Goal: Task Accomplishment & Management: Manage account settings

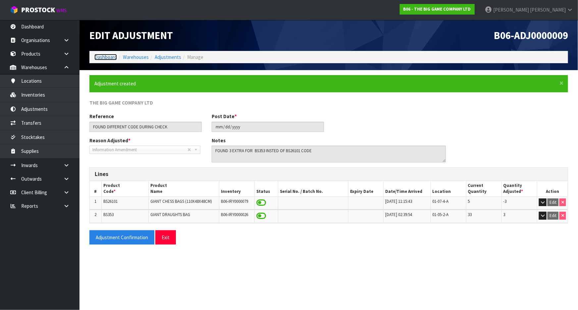
click at [105, 57] on link "Dashboard" at bounding box center [105, 57] width 23 height 6
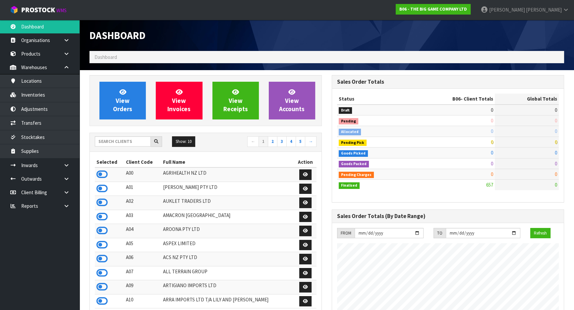
scroll to position [476, 242]
click at [127, 139] on input "text" at bounding box center [123, 141] width 56 height 10
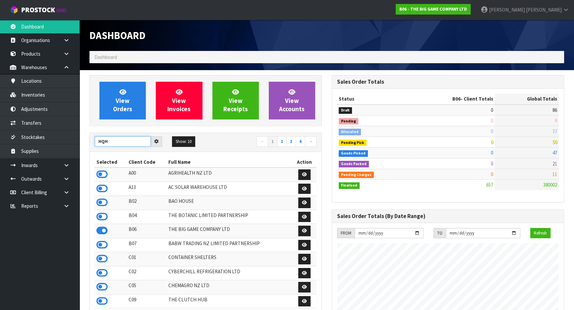
type input "HQH"
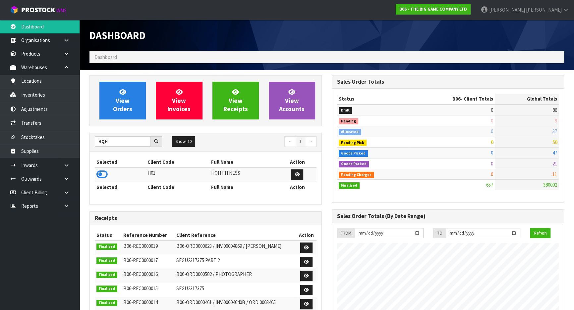
click at [95, 174] on td at bounding box center [120, 175] width 51 height 14
click at [103, 176] on icon at bounding box center [101, 175] width 11 height 10
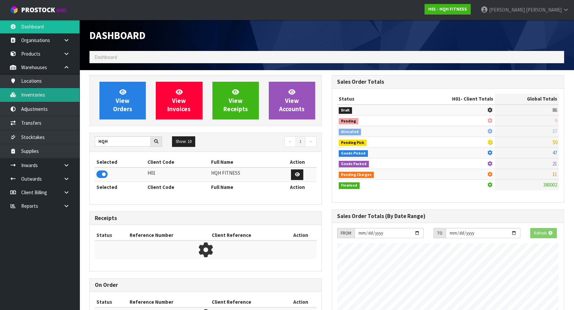
scroll to position [330842, 331005]
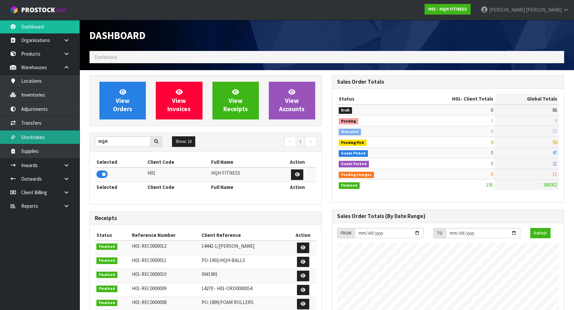
click at [53, 131] on link "Stocktakes" at bounding box center [39, 138] width 79 height 14
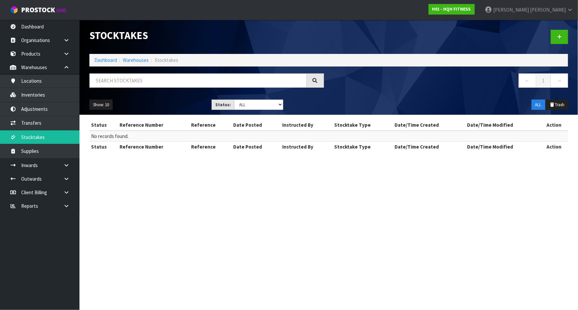
click at [111, 64] on ol "Dashboard Warehouses Stocktakes" at bounding box center [328, 60] width 479 height 12
click at [107, 58] on link "Dashboard" at bounding box center [105, 60] width 23 height 6
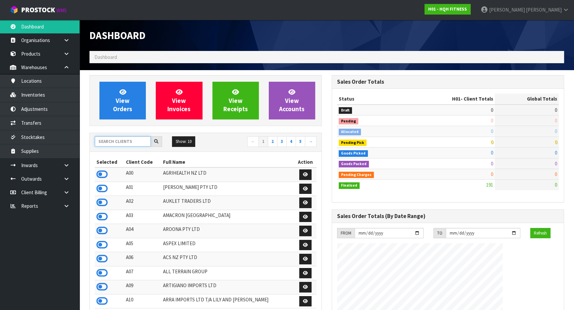
click at [119, 143] on input "text" at bounding box center [123, 141] width 56 height 10
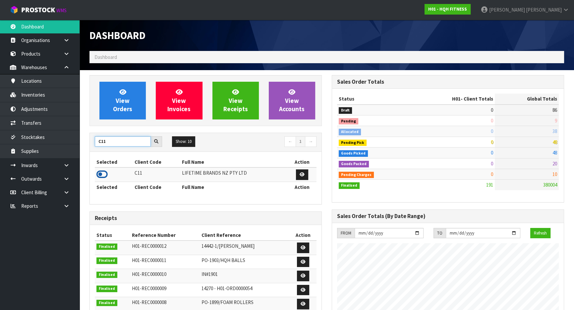
type input "C11"
click at [103, 175] on icon at bounding box center [101, 175] width 11 height 10
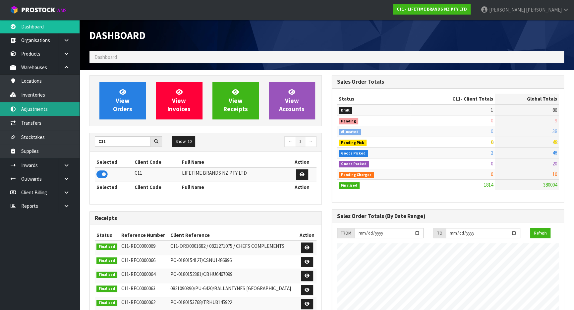
scroll to position [501, 242]
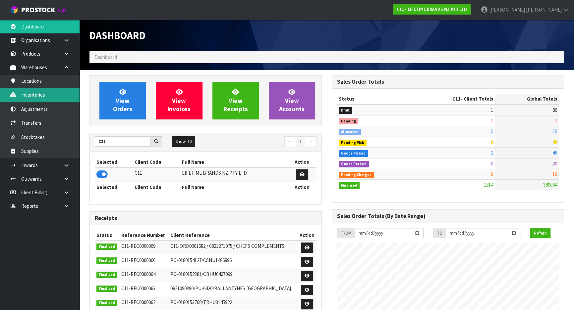
click at [53, 96] on link "Inventories" at bounding box center [39, 95] width 79 height 14
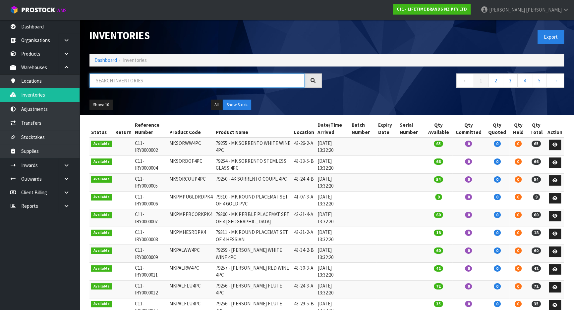
click at [122, 77] on input "text" at bounding box center [196, 81] width 215 height 14
paste input "joblbowl39"
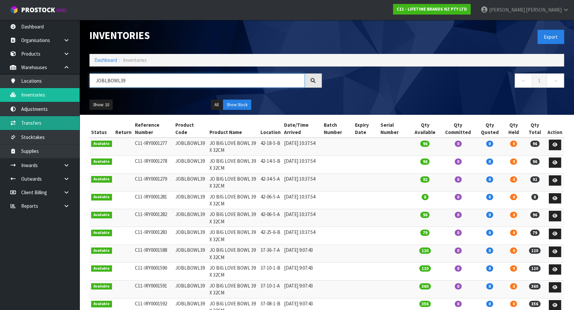
type input "JOBLBOWL39"
click at [40, 129] on link "Transfers" at bounding box center [39, 123] width 79 height 14
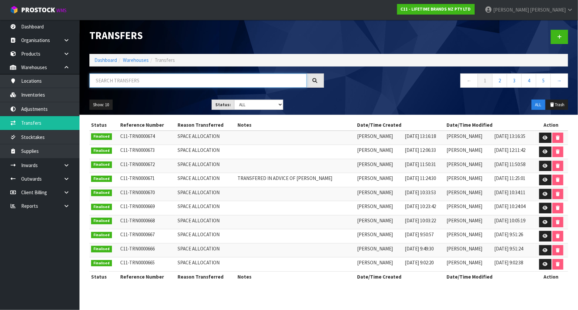
click at [134, 84] on input "text" at bounding box center [197, 81] width 217 height 14
paste input "joblbowl39"
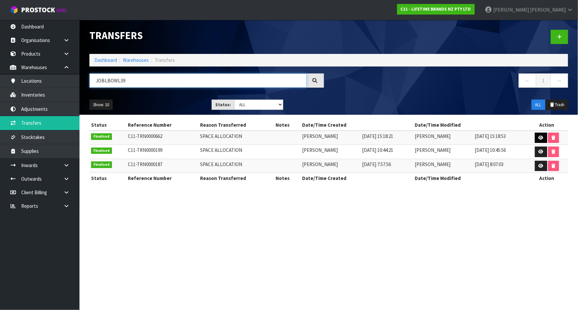
type input "JOBLBOWL39"
click at [541, 138] on icon at bounding box center [541, 138] width 5 height 4
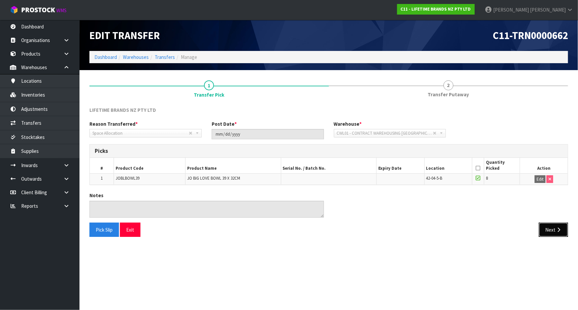
click at [555, 229] on button "Next" at bounding box center [553, 230] width 29 height 14
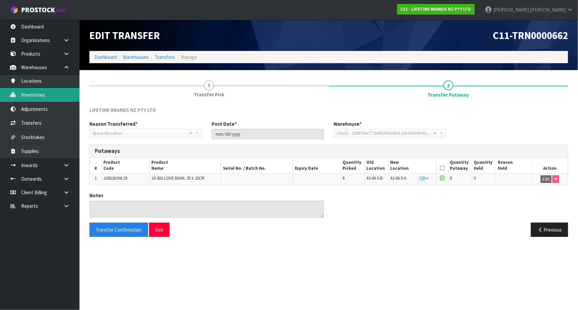
click at [54, 96] on link "Inventories" at bounding box center [39, 95] width 79 height 14
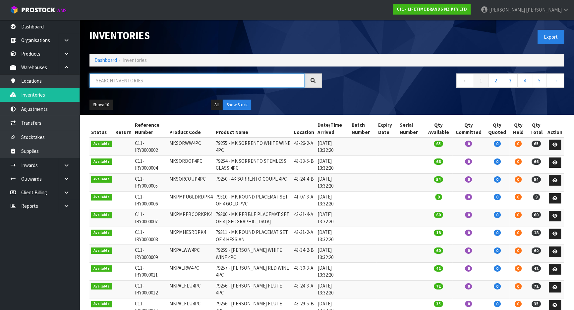
click at [125, 77] on input "text" at bounding box center [196, 81] width 215 height 14
paste input "joblbowl39"
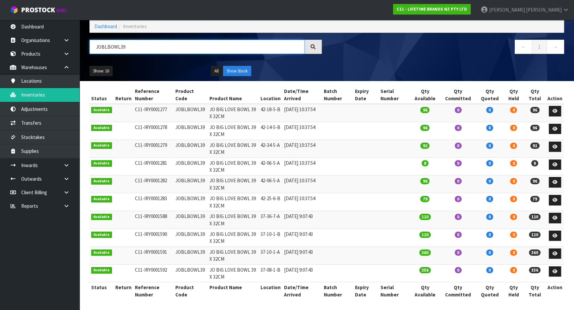
scroll to position [35, 0]
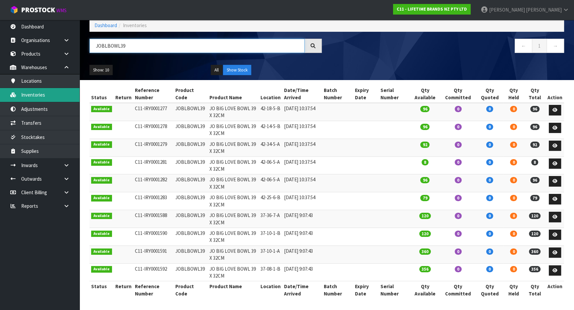
type input "JOBLBOWL39"
click at [106, 24] on link "Dashboard" at bounding box center [105, 25] width 23 height 6
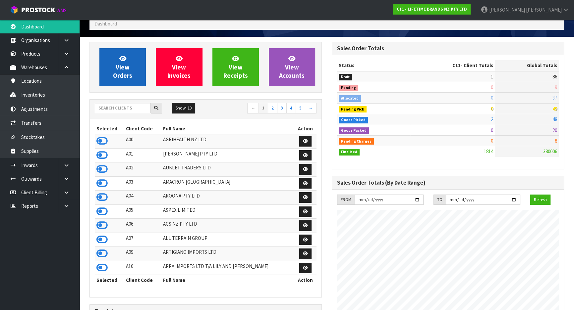
scroll to position [30, 0]
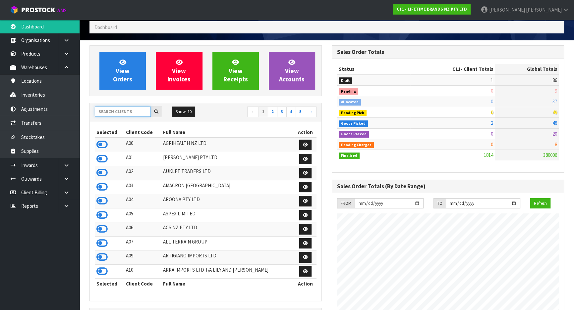
click at [106, 113] on input "text" at bounding box center [123, 112] width 56 height 10
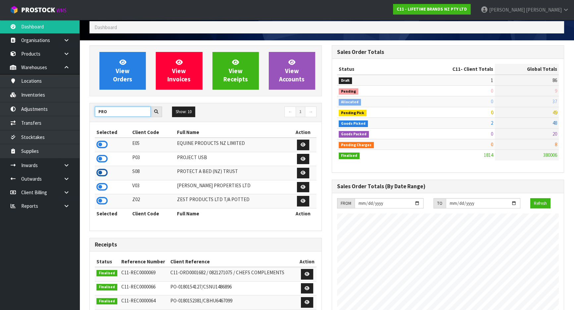
type input "PRO"
click at [103, 172] on icon at bounding box center [101, 173] width 11 height 10
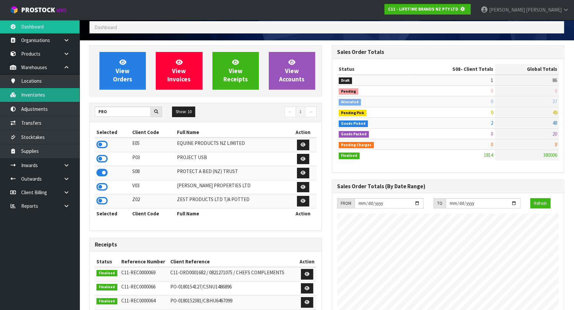
scroll to position [330834, 331005]
click at [58, 95] on link "Inventories" at bounding box center [39, 95] width 79 height 14
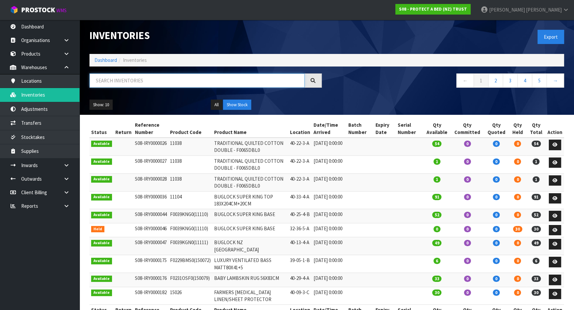
click at [111, 78] on input "text" at bounding box center [196, 81] width 215 height 14
paste input "f0600kgn0"
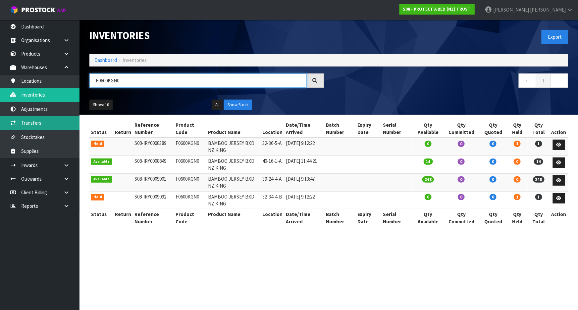
type input "F0600KGN0"
click at [57, 124] on link "Transfers" at bounding box center [39, 123] width 79 height 14
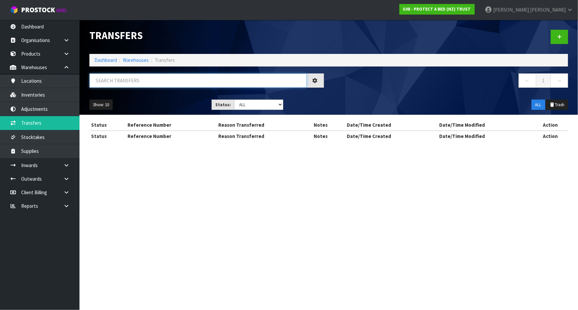
click at [165, 85] on input "text" at bounding box center [197, 81] width 217 height 14
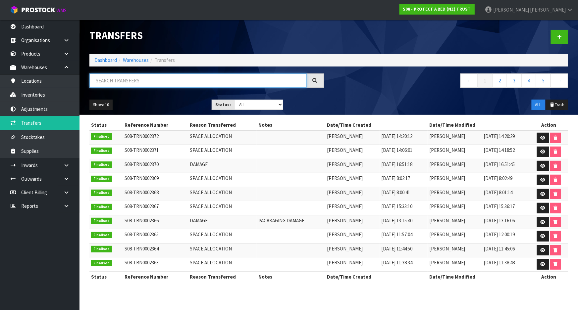
paste input "f0600kgn0"
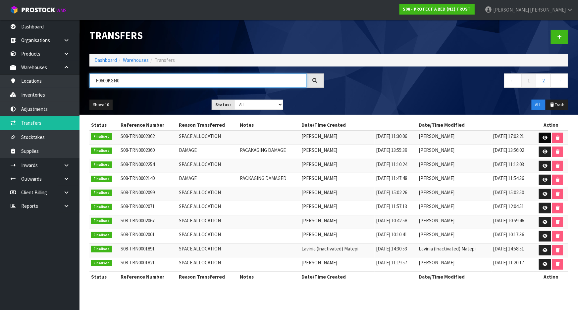
type input "F0600KGN0"
click at [543, 136] on icon at bounding box center [545, 138] width 5 height 4
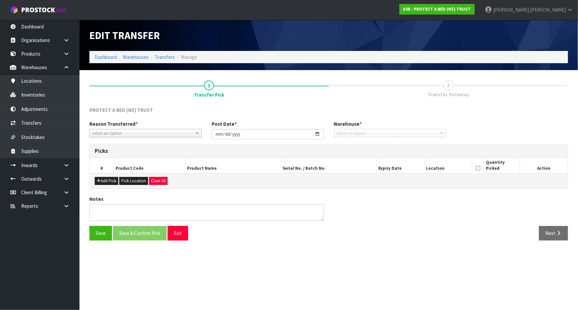
type input "[DATE]"
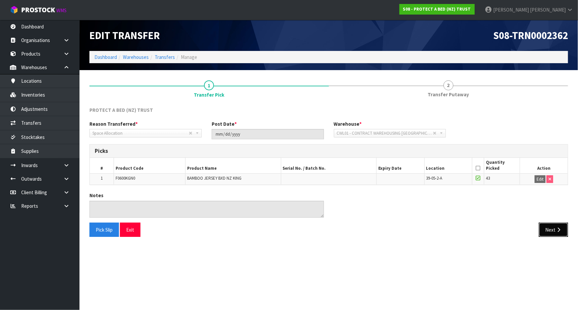
click at [557, 228] on icon "button" at bounding box center [559, 230] width 6 height 5
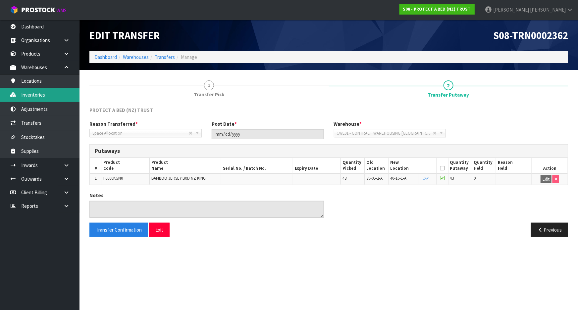
click at [48, 98] on link "Inventories" at bounding box center [39, 95] width 79 height 14
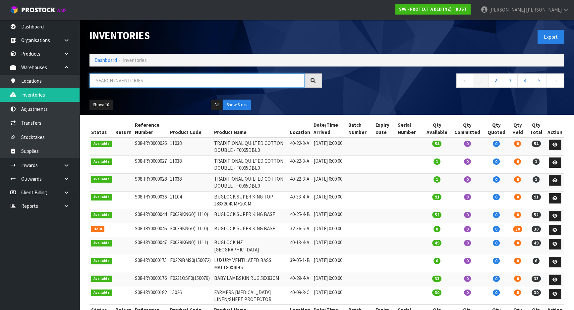
click at [171, 78] on input "text" at bounding box center [196, 81] width 215 height 14
paste input "57793"
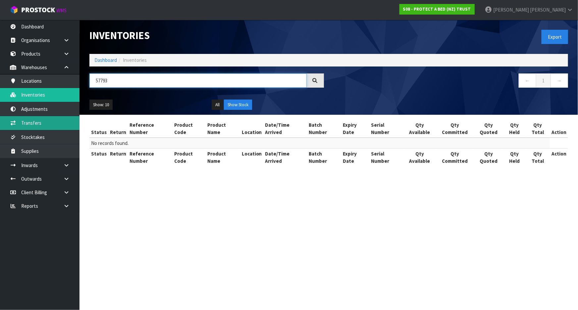
type input "57793"
click at [61, 123] on link "Transfers" at bounding box center [39, 123] width 79 height 14
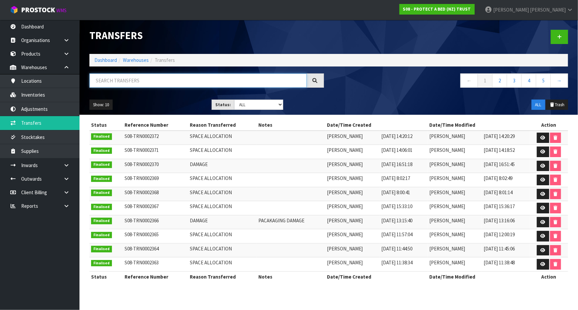
click at [158, 85] on input "text" at bounding box center [197, 81] width 217 height 14
paste input "57793"
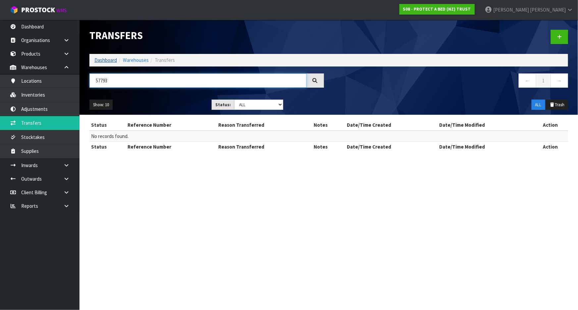
type input "57793"
click at [108, 59] on link "Dashboard" at bounding box center [105, 60] width 23 height 6
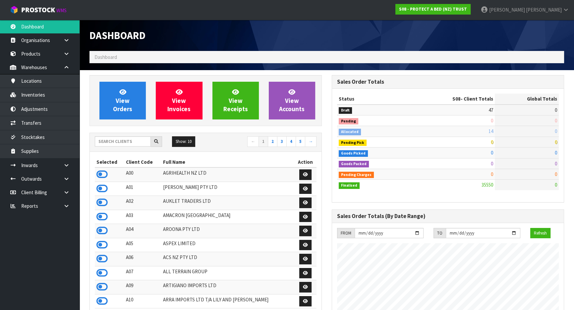
scroll to position [515, 242]
click at [113, 142] on input "text" at bounding box center [123, 141] width 56 height 10
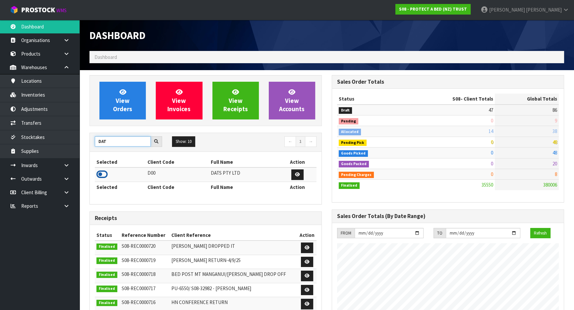
type input "DAT"
click at [104, 176] on icon at bounding box center [101, 175] width 11 height 10
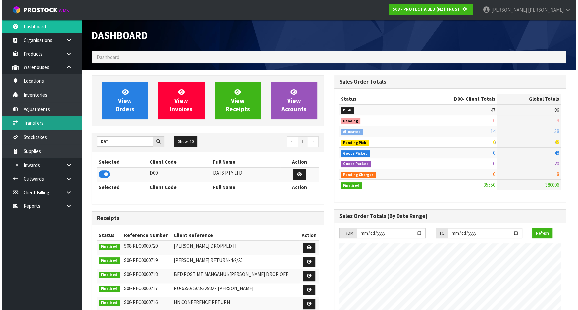
scroll to position [330834, 331005]
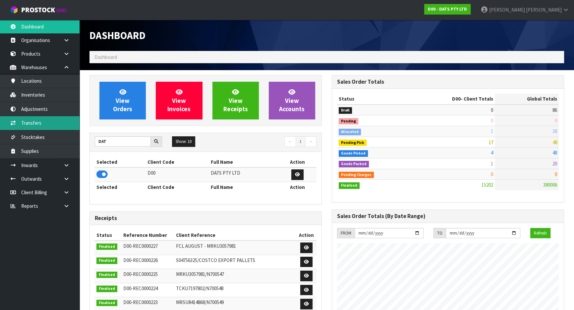
click at [58, 121] on link "Transfers" at bounding box center [39, 123] width 79 height 14
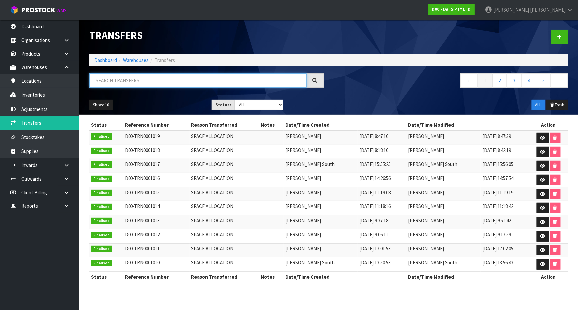
click at [113, 79] on input "text" at bounding box center [197, 81] width 217 height 14
paste input "57793"
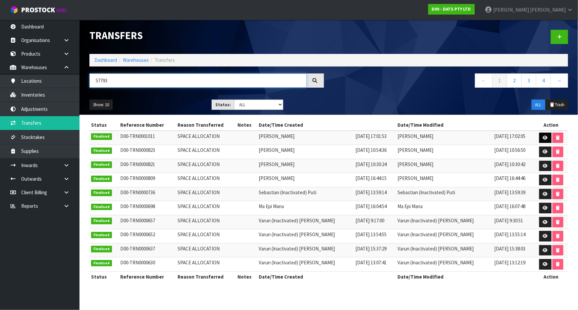
type input "57793"
click at [546, 138] on icon at bounding box center [545, 138] width 5 height 4
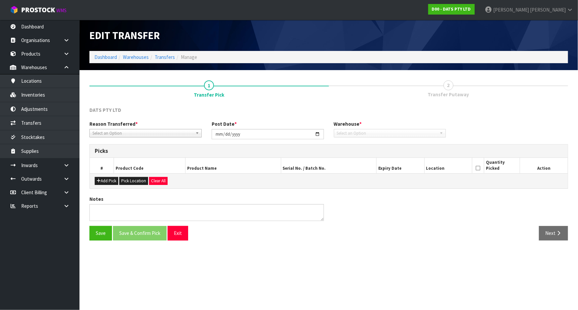
type input "[DATE]"
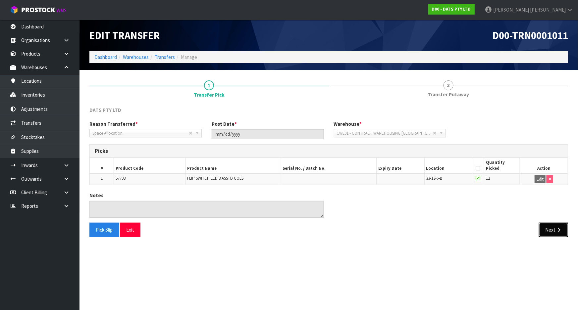
click at [553, 231] on button "Next" at bounding box center [553, 230] width 29 height 14
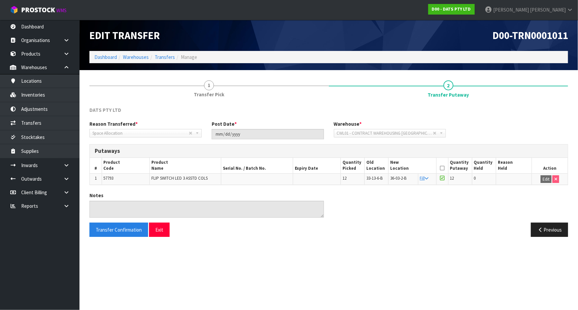
click at [103, 181] on td "57793" at bounding box center [126, 179] width 48 height 11
copy span "57793"
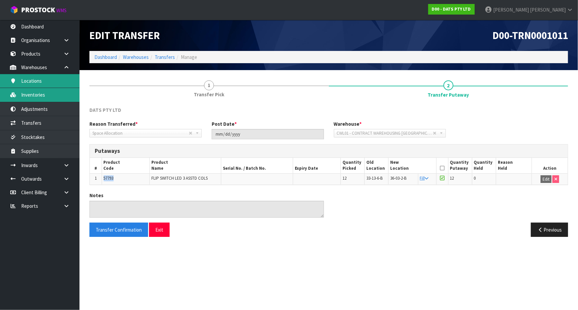
drag, startPoint x: 53, startPoint y: 87, endPoint x: 53, endPoint y: 91, distance: 4.3
click at [53, 87] on link "Locations" at bounding box center [39, 81] width 79 height 14
click at [53, 95] on link "Inventories" at bounding box center [39, 95] width 79 height 14
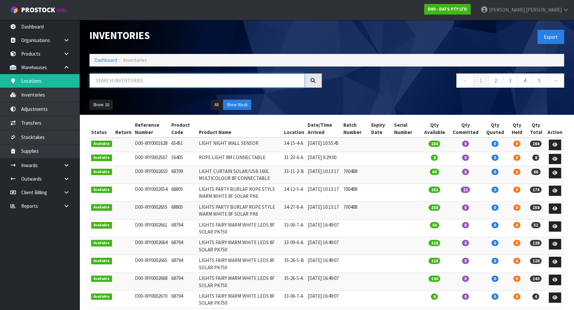
click at [189, 84] on input "text" at bounding box center [196, 81] width 215 height 14
paste input "57793"
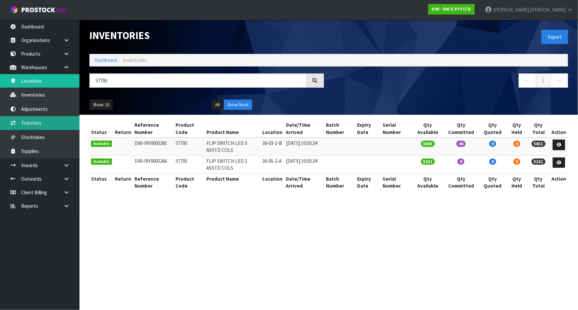
click at [50, 129] on link "Transfers" at bounding box center [39, 123] width 79 height 14
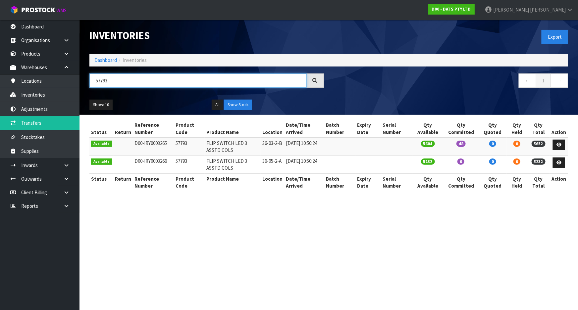
click at [118, 83] on input "57793" at bounding box center [197, 81] width 217 height 14
click at [35, 118] on link "Transfers" at bounding box center [39, 123] width 79 height 14
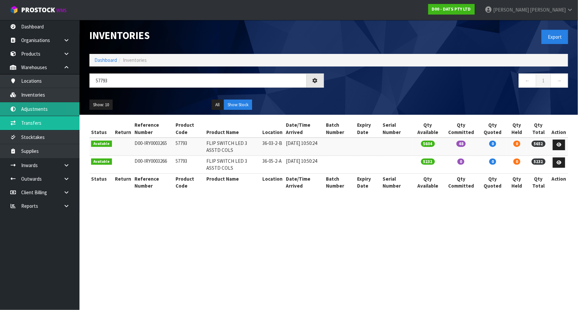
click at [38, 109] on link "Adjustments" at bounding box center [39, 109] width 79 height 14
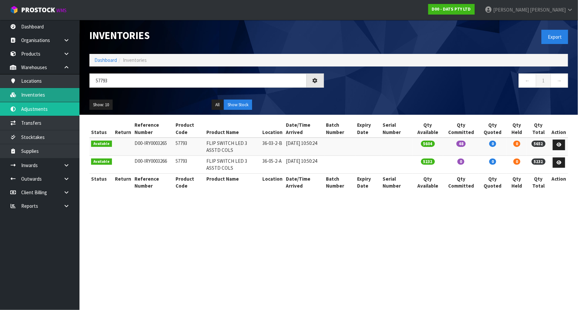
click at [41, 95] on link "Inventories" at bounding box center [39, 95] width 79 height 14
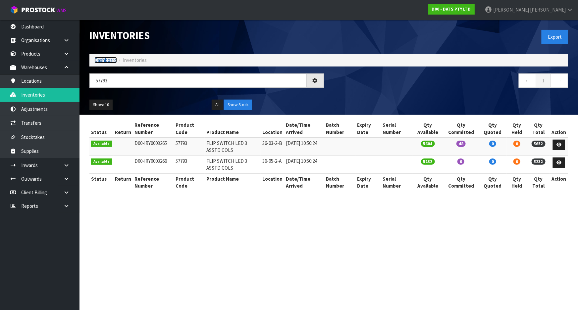
click at [99, 62] on link "Dashboard" at bounding box center [105, 60] width 23 height 6
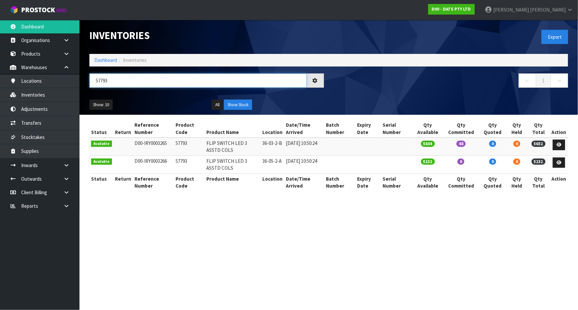
click at [112, 84] on input "57793" at bounding box center [197, 81] width 217 height 14
type input "5"
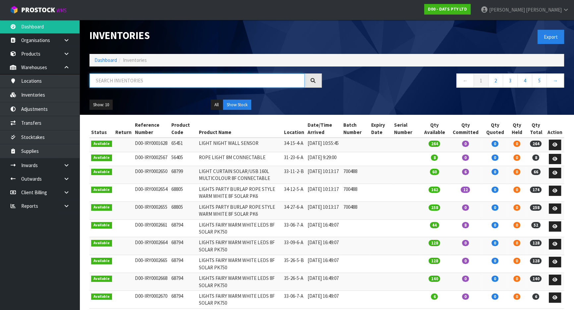
click at [112, 84] on input "text" at bounding box center [196, 81] width 215 height 14
paste input "57793"
type input "57793"
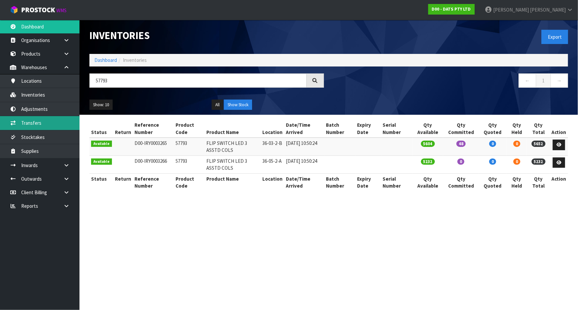
click at [43, 122] on link "Transfers" at bounding box center [39, 123] width 79 height 14
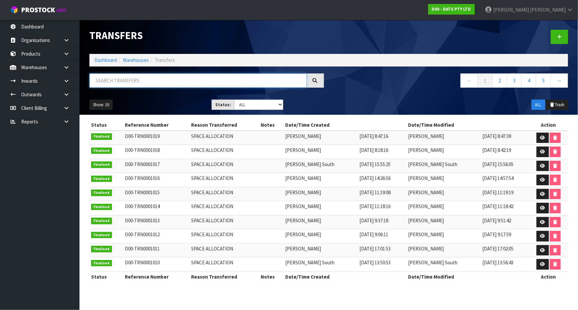
click at [217, 77] on input "text" at bounding box center [197, 81] width 217 height 14
paste input "57793"
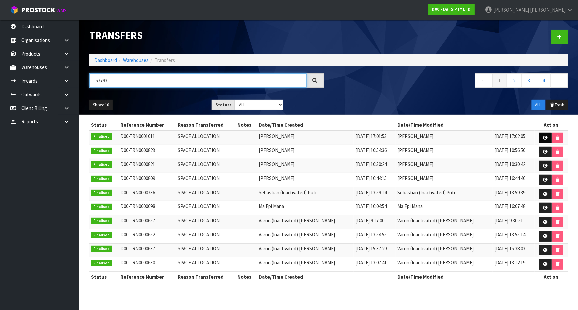
type input "57793"
click at [547, 136] on link at bounding box center [545, 138] width 12 height 11
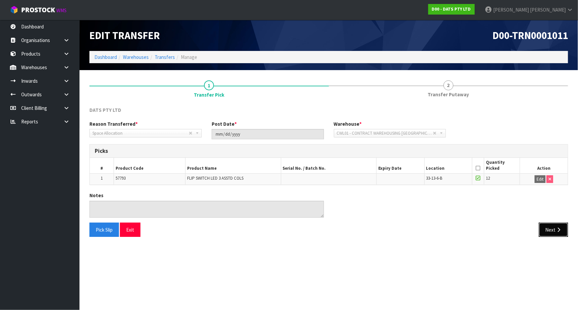
click at [557, 228] on icon "button" at bounding box center [559, 230] width 6 height 5
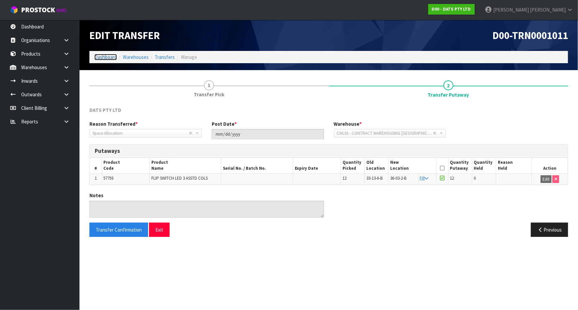
click at [108, 57] on link "Dashboard" at bounding box center [105, 57] width 23 height 6
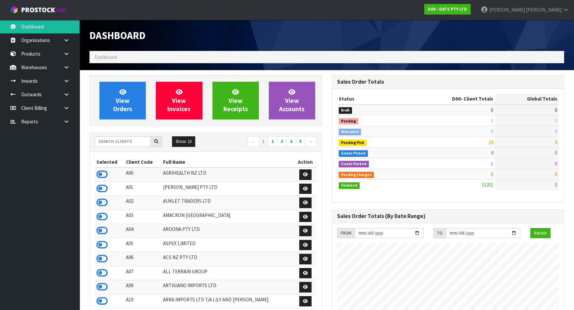
scroll to position [508, 242]
click at [116, 142] on input "text" at bounding box center [123, 141] width 56 height 10
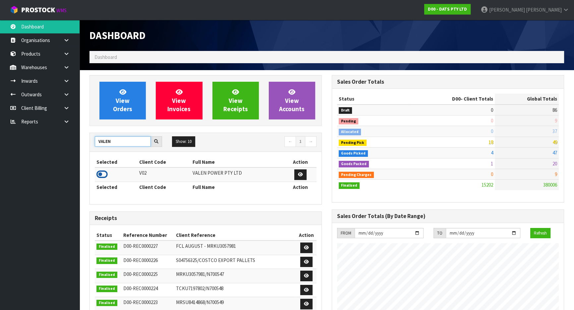
type input "VALEN"
click at [103, 174] on icon at bounding box center [101, 175] width 11 height 10
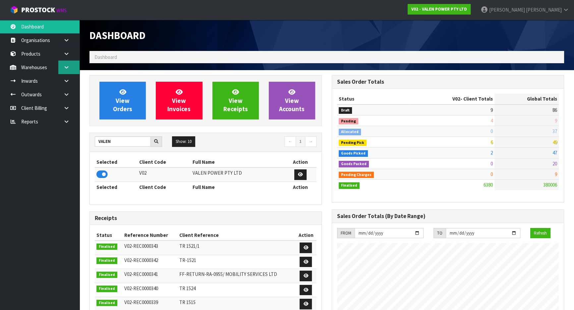
scroll to position [515, 242]
click at [72, 68] on link at bounding box center [68, 68] width 21 height 14
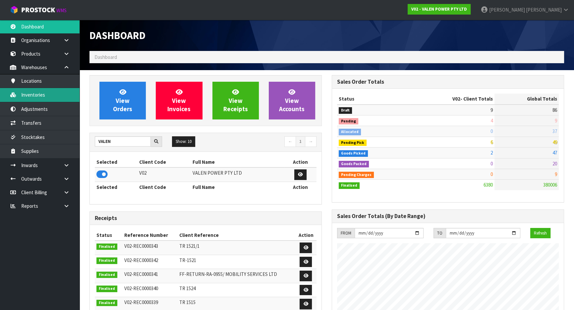
click at [67, 93] on link "Inventories" at bounding box center [39, 95] width 79 height 14
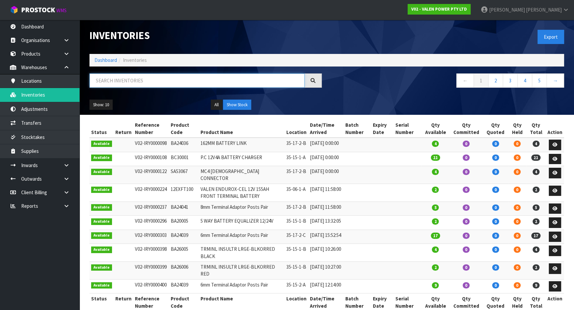
click at [146, 85] on input "text" at bounding box center [196, 81] width 215 height 14
paste input "12vf50"
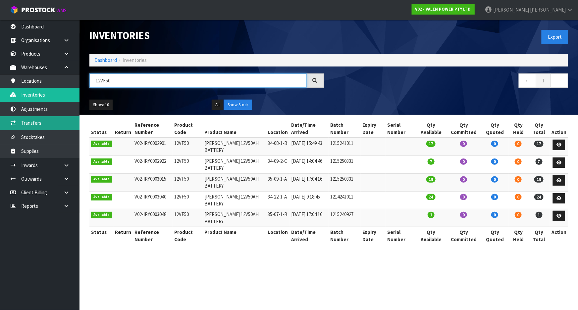
type input "12VF50"
drag, startPoint x: 53, startPoint y: 127, endPoint x: 103, endPoint y: 100, distance: 56.0
click at [53, 127] on link "Transfers" at bounding box center [39, 123] width 79 height 14
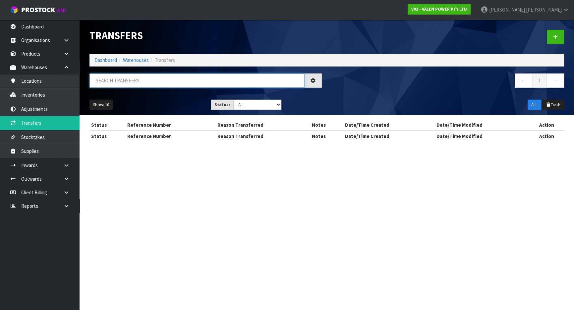
click at [115, 81] on input "text" at bounding box center [196, 81] width 215 height 14
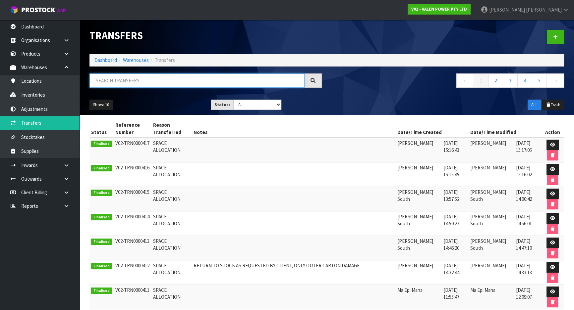
paste input "12vf50"
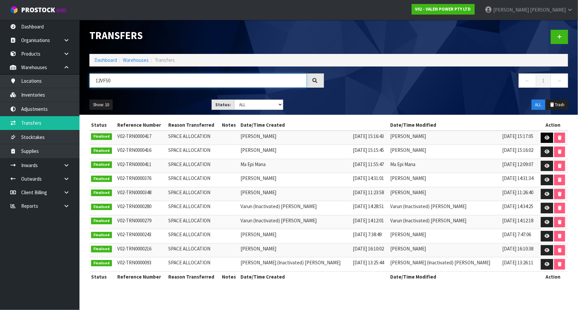
type input "12VF50"
click at [545, 138] on icon at bounding box center [547, 138] width 5 height 4
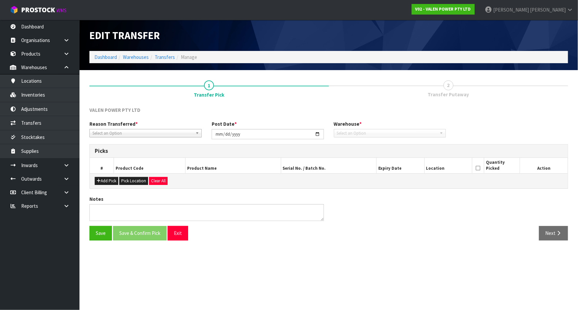
type input "2025-08-27"
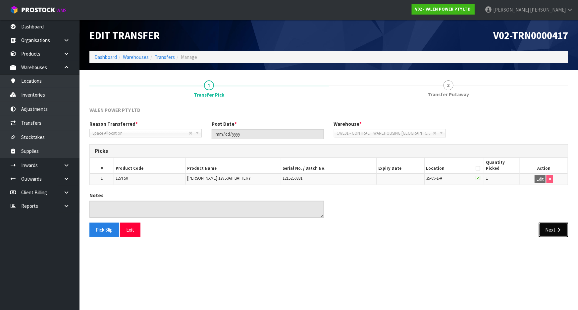
click at [555, 230] on button "Next" at bounding box center [553, 230] width 29 height 14
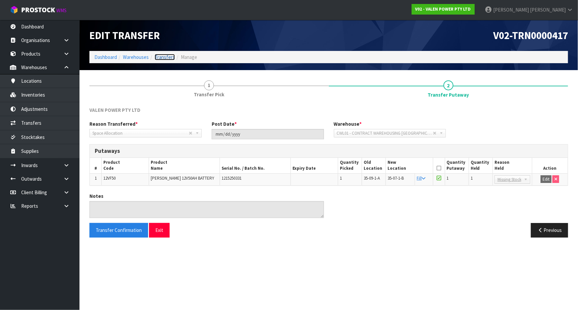
click at [167, 60] on link "Transfers" at bounding box center [165, 57] width 20 height 6
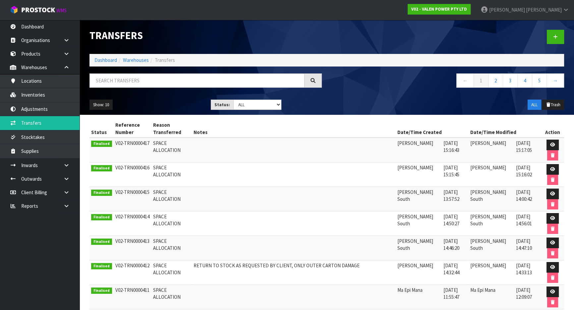
click at [168, 69] on div "Transfers Dashboard Warehouses Transfers ← 1 2 3 4 5 → Show: 10 5 10 25 50 Stat…" at bounding box center [326, 67] width 484 height 95
click at [165, 79] on input "text" at bounding box center [196, 81] width 215 height 14
paste input "12vf50"
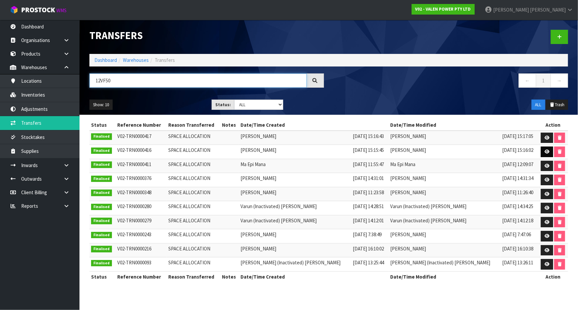
type input "12VF50"
click at [541, 151] on link at bounding box center [547, 152] width 12 height 11
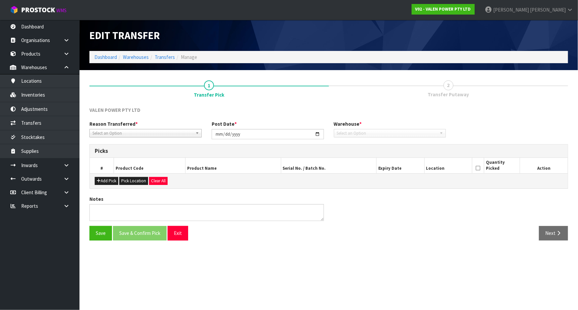
type input "2025-08-27"
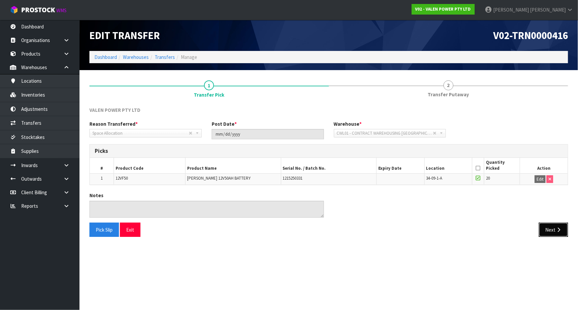
click at [541, 223] on button "Next" at bounding box center [553, 230] width 29 height 14
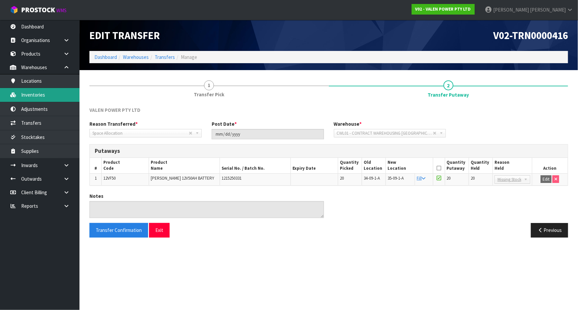
click at [47, 99] on link "Inventories" at bounding box center [39, 95] width 79 height 14
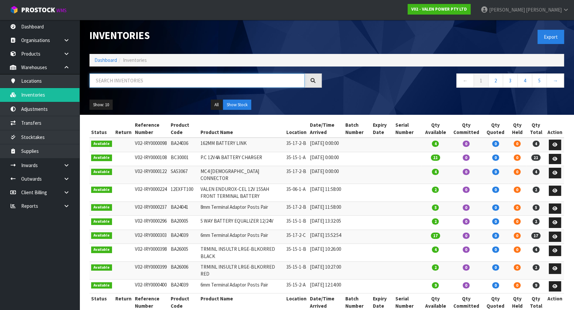
click at [199, 81] on input "text" at bounding box center [196, 81] width 215 height 14
paste input "12vf50"
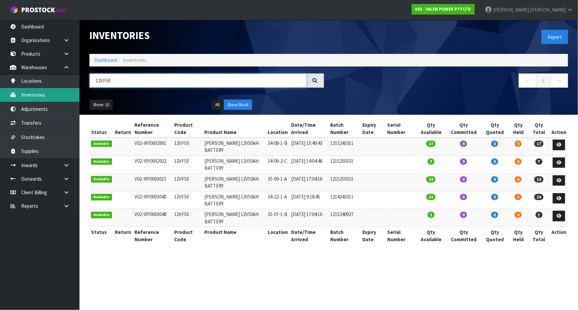
type input "12VF50"
click at [107, 60] on link "Dashboard" at bounding box center [105, 60] width 23 height 6
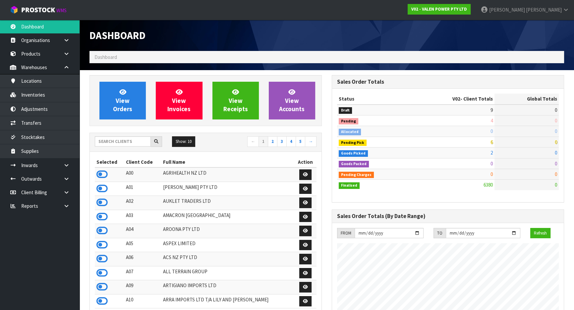
scroll to position [515, 242]
click at [122, 142] on input "text" at bounding box center [123, 141] width 56 height 10
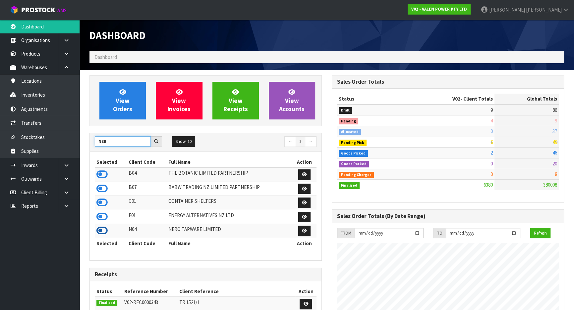
type input "NER"
click at [103, 234] on icon at bounding box center [101, 231] width 11 height 10
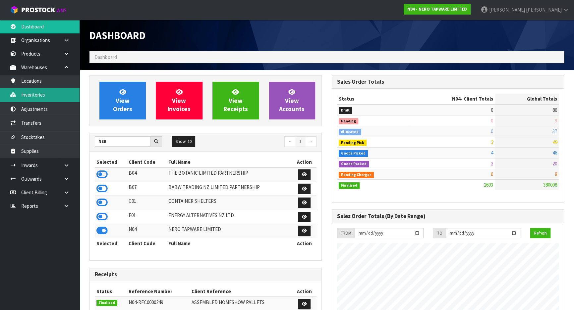
click at [54, 100] on link "Inventories" at bounding box center [39, 95] width 79 height 14
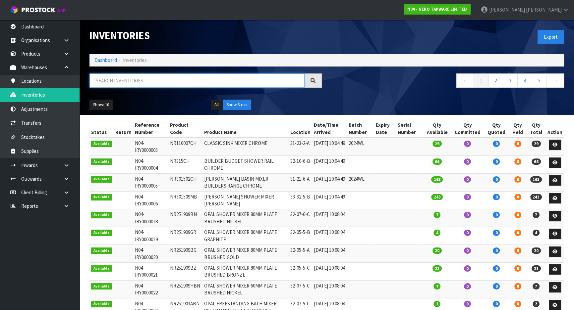
click at [140, 76] on input "text" at bounding box center [196, 81] width 215 height 14
paste input "nr321508ch"
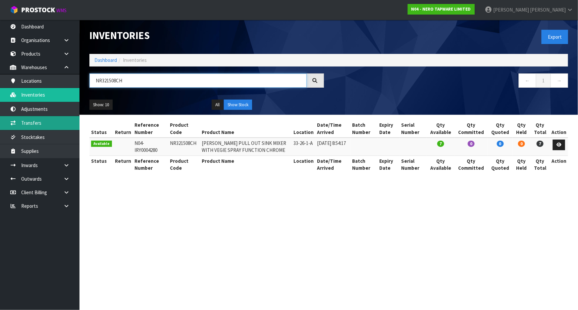
type input "NR321508CH"
click at [66, 128] on link "Transfers" at bounding box center [39, 123] width 79 height 14
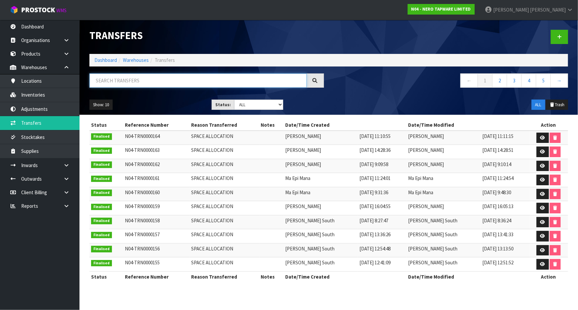
click at [118, 82] on input "text" at bounding box center [197, 81] width 217 height 14
paste input "nr321508ch"
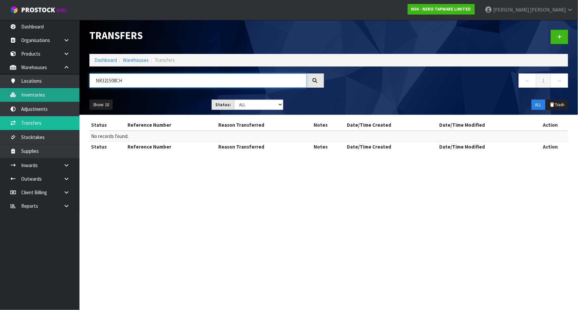
type input "NR321508CH"
click at [56, 98] on link "Inventories" at bounding box center [39, 95] width 79 height 14
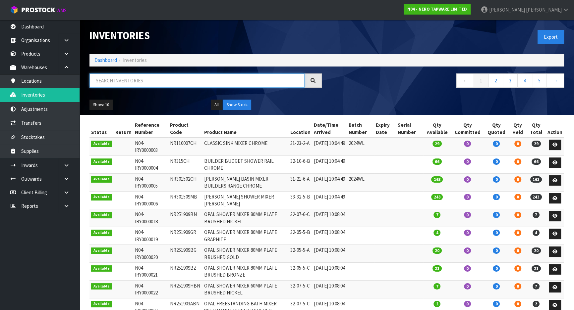
click at [118, 83] on input "text" at bounding box center [196, 81] width 215 height 14
paste input "nr321508ch"
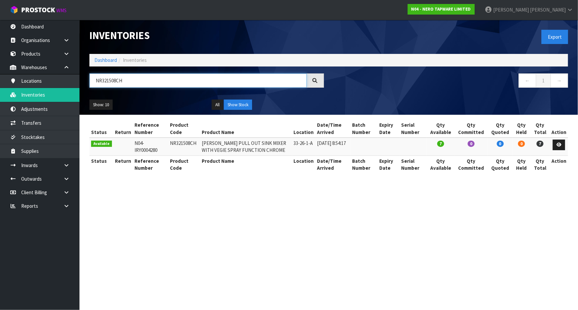
type input "NR321508CH"
click at [106, 59] on link "Dashboard" at bounding box center [105, 60] width 23 height 6
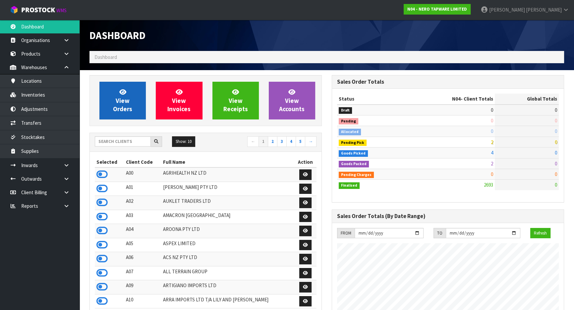
scroll to position [515, 242]
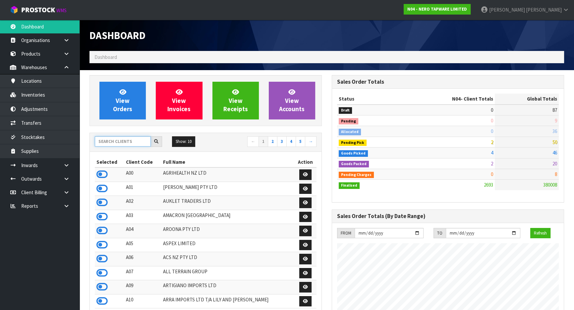
click at [116, 141] on input "text" at bounding box center [123, 141] width 56 height 10
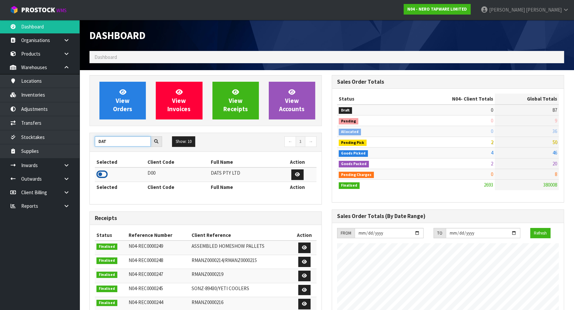
type input "DAT"
click at [102, 176] on icon at bounding box center [101, 175] width 11 height 10
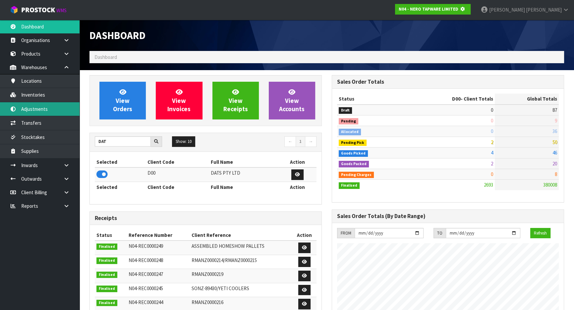
scroll to position [412, 242]
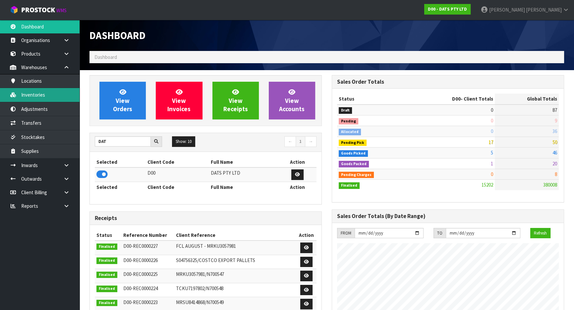
click at [45, 96] on link "Inventories" at bounding box center [39, 95] width 79 height 14
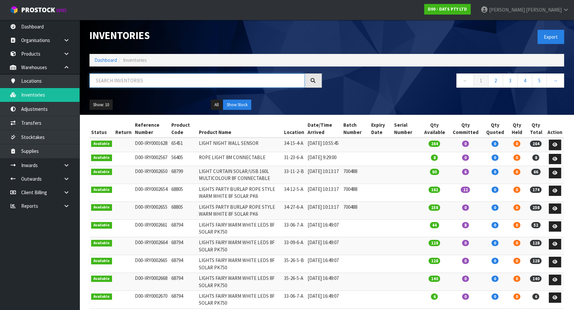
click at [164, 81] on input "text" at bounding box center [196, 81] width 215 height 14
paste input "57284"
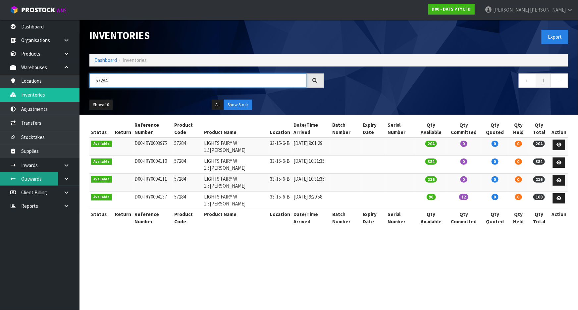
type input "57284"
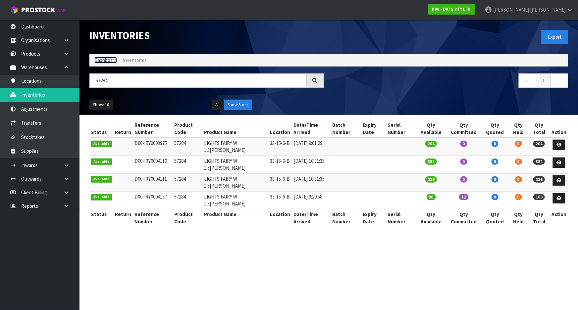
click at [106, 59] on link "Dashboard" at bounding box center [105, 60] width 23 height 6
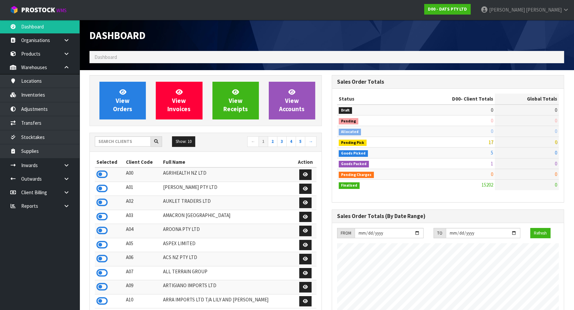
scroll to position [508, 242]
click at [137, 142] on input "text" at bounding box center [123, 141] width 56 height 10
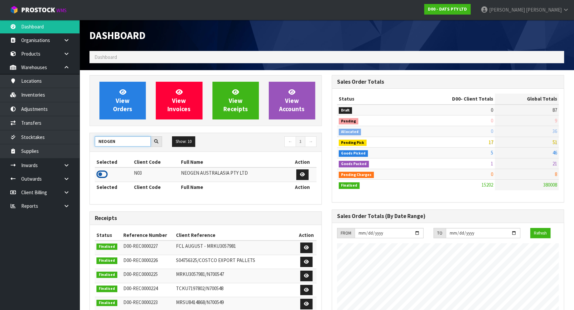
type input "NEOGEN"
click at [102, 173] on icon at bounding box center [101, 175] width 11 height 10
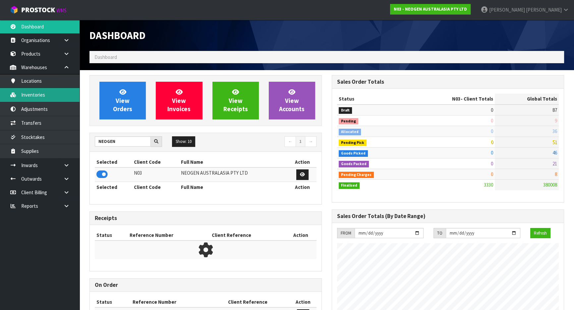
scroll to position [501, 242]
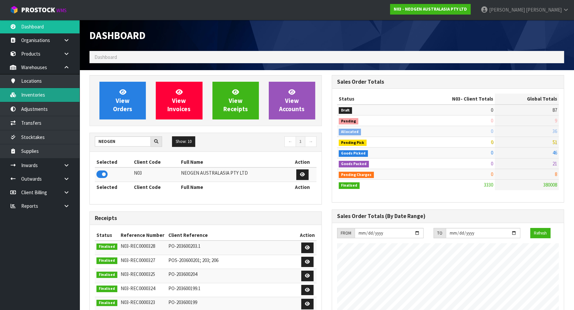
click at [48, 95] on link "Inventories" at bounding box center [39, 95] width 79 height 14
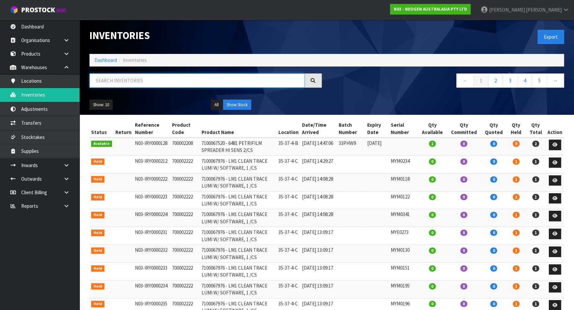
click at [191, 80] on input "text" at bounding box center [196, 81] width 215 height 14
paste input "700006852"
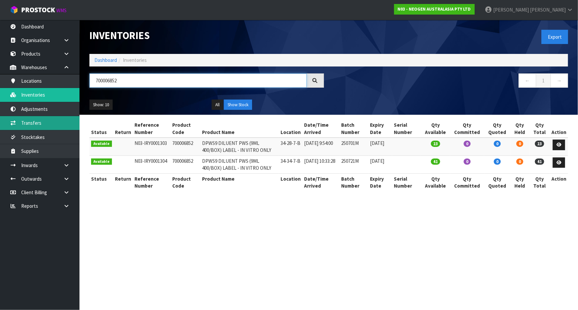
type input "700006852"
click at [54, 127] on link "Transfers" at bounding box center [39, 123] width 79 height 14
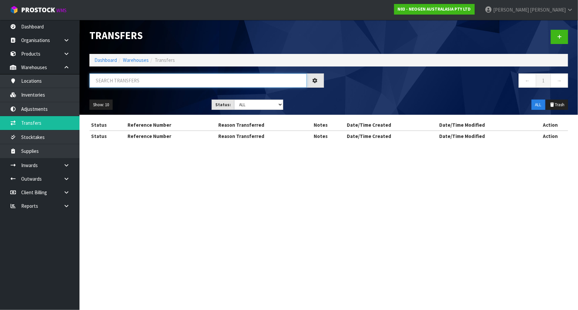
click at [115, 81] on input "text" at bounding box center [197, 81] width 217 height 14
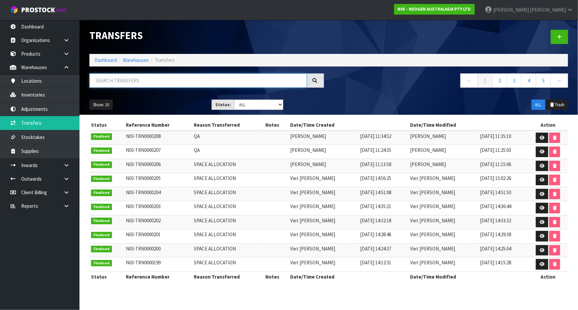
paste input "700006852"
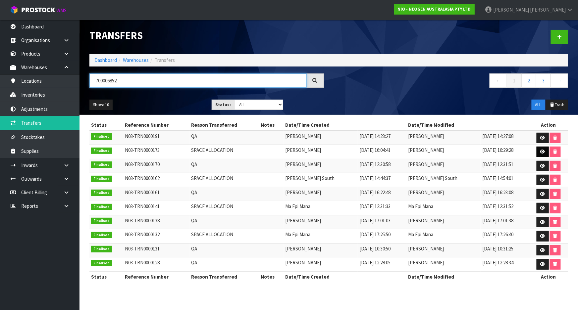
type input "700006852"
click at [541, 151] on icon at bounding box center [542, 152] width 5 height 4
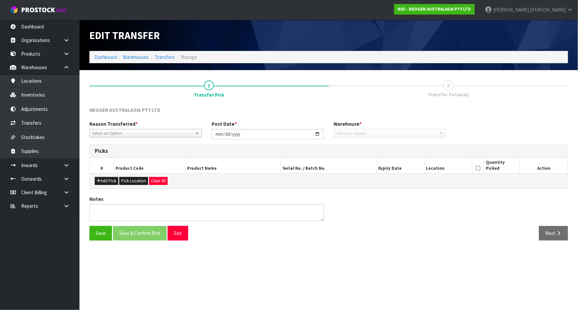
type input "2025-07-29"
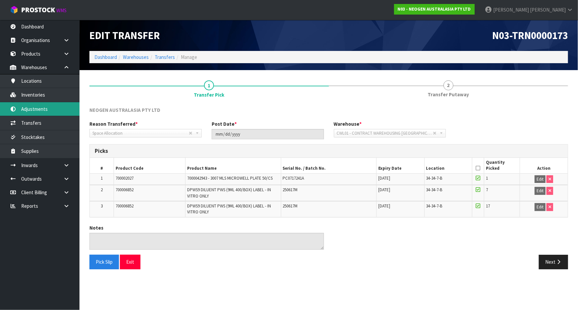
click at [44, 108] on link "Adjustments" at bounding box center [39, 109] width 79 height 14
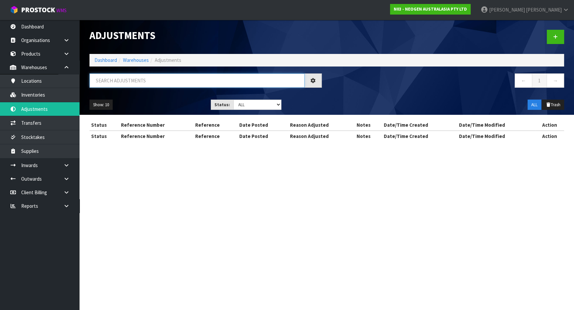
click at [147, 80] on input "text" at bounding box center [196, 81] width 215 height 14
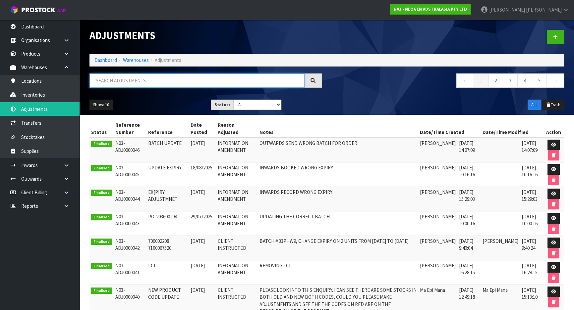
paste input "700006852"
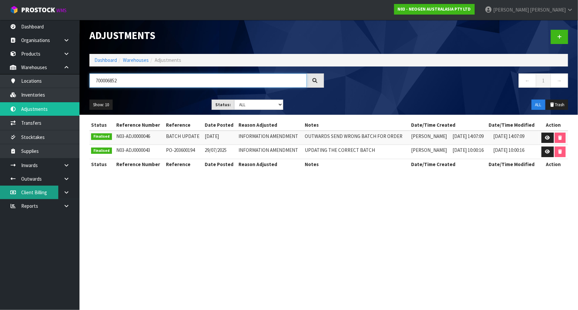
type input "700006852"
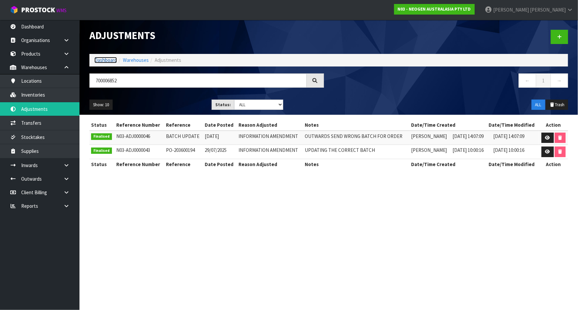
click at [107, 60] on link "Dashboard" at bounding box center [105, 60] width 23 height 6
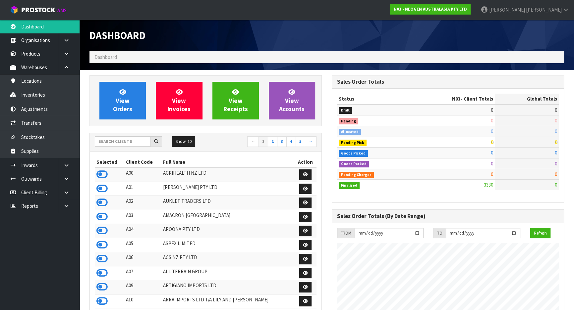
scroll to position [501, 242]
click at [103, 144] on input "text" at bounding box center [123, 141] width 56 height 10
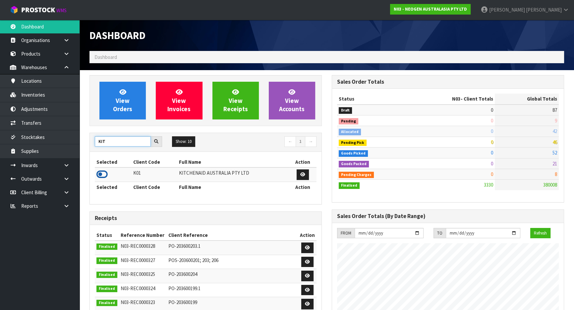
type input "KIT"
click at [104, 174] on icon at bounding box center [101, 175] width 11 height 10
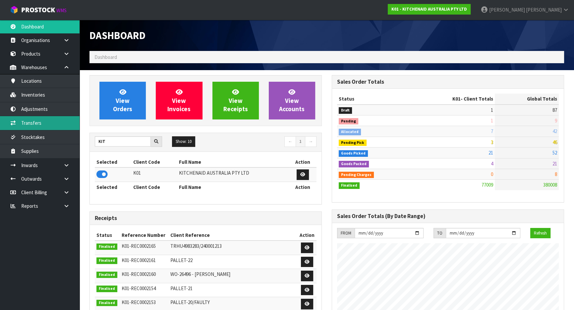
click at [47, 121] on link "Transfers" at bounding box center [39, 123] width 79 height 14
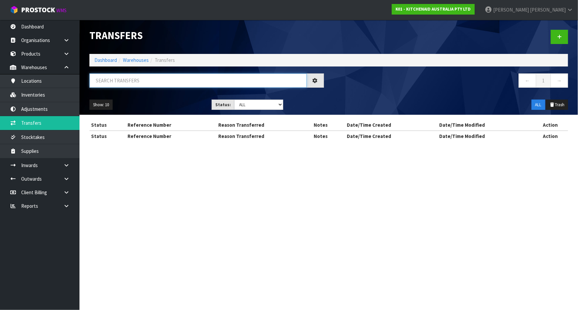
click at [142, 82] on input "text" at bounding box center [197, 81] width 217 height 14
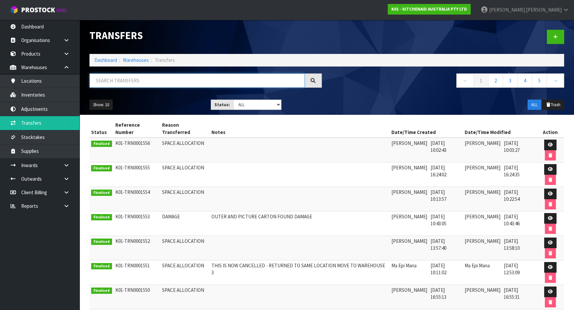
paste input "5khbrv00abm"
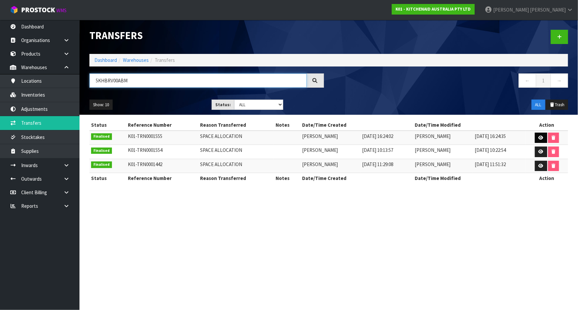
type input "5KHBRV00ABM"
click at [540, 136] on icon at bounding box center [541, 138] width 5 height 4
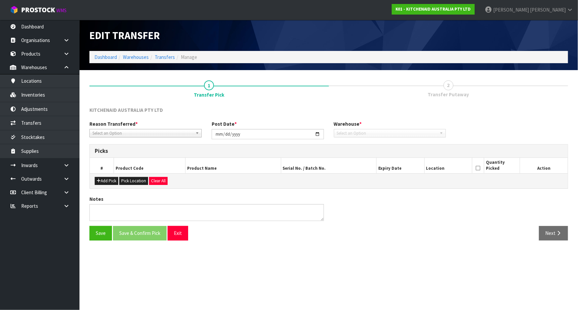
type input "2025-09-02"
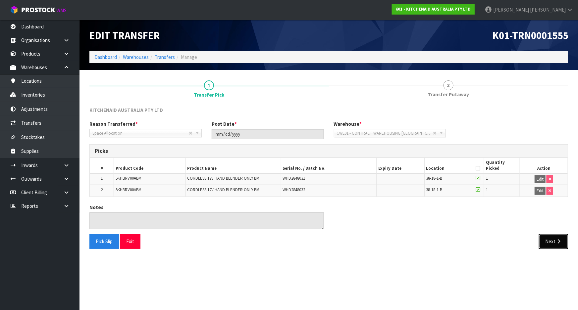
click at [557, 239] on icon "button" at bounding box center [559, 241] width 6 height 5
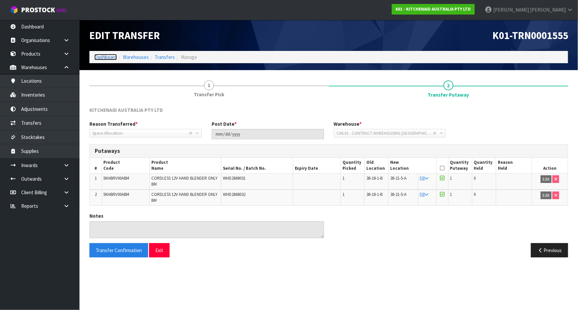
click at [103, 57] on link "Dashboard" at bounding box center [105, 57] width 23 height 6
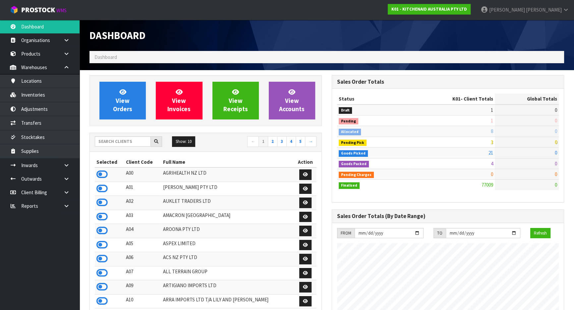
scroll to position [501, 242]
click at [123, 141] on input "text" at bounding box center [123, 141] width 56 height 10
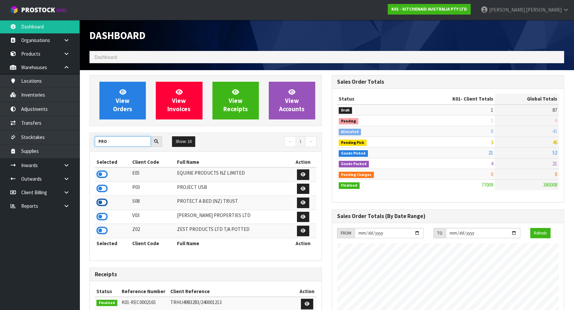
type input "PRO"
click at [102, 203] on icon at bounding box center [101, 203] width 11 height 10
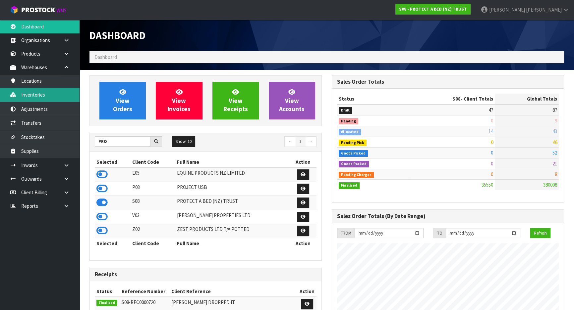
scroll to position [515, 242]
click at [44, 92] on link "Inventories" at bounding box center [39, 95] width 79 height 14
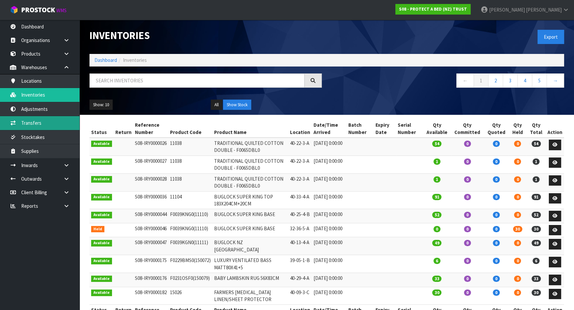
click at [35, 127] on link "Transfers" at bounding box center [39, 123] width 79 height 14
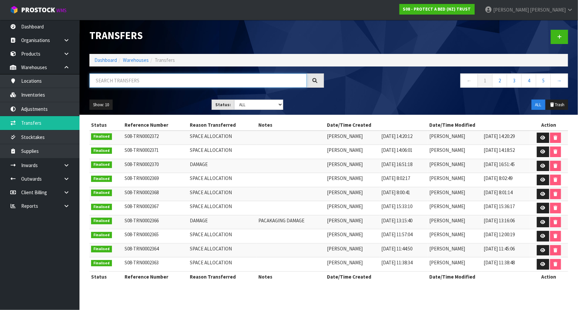
click at [130, 82] on input "text" at bounding box center [197, 81] width 217 height 14
paste input "f0498kgn0"
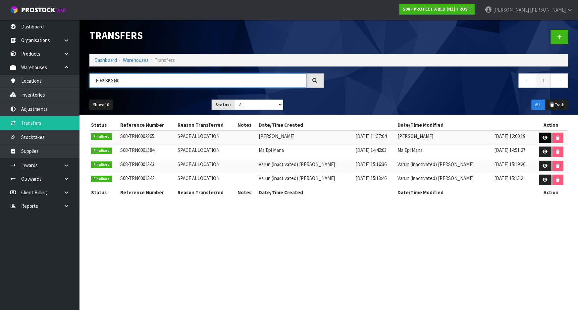
type input "F0498KGN0"
click at [543, 139] on icon at bounding box center [545, 138] width 5 height 4
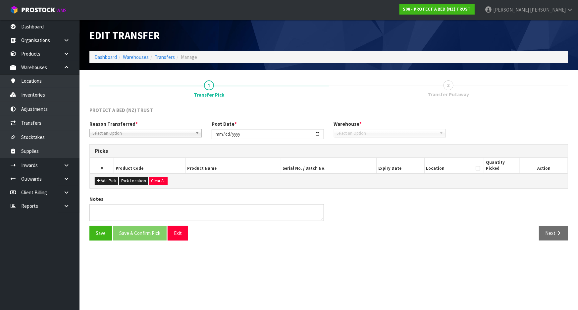
type input "[DATE]"
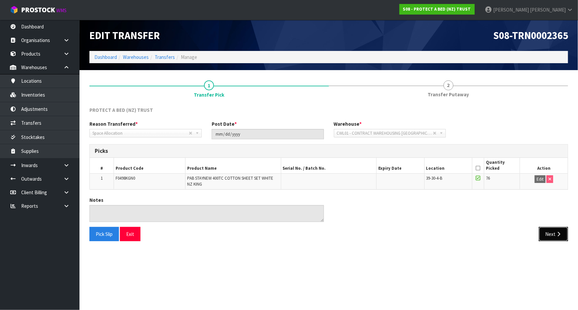
click at [558, 234] on icon "button" at bounding box center [559, 234] width 6 height 5
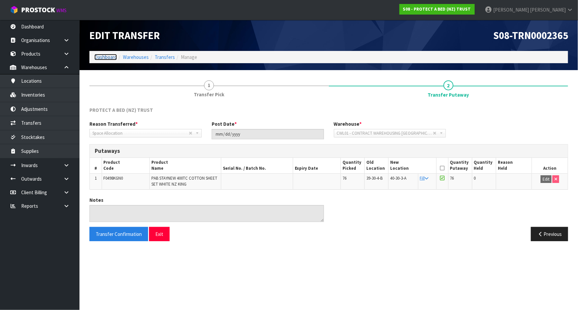
click at [113, 55] on link "Dashboard" at bounding box center [105, 57] width 23 height 6
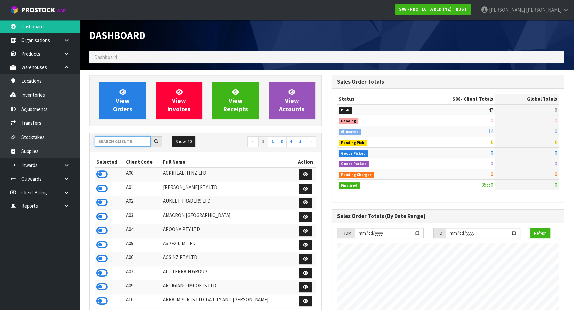
scroll to position [412, 242]
click at [134, 143] on input "text" at bounding box center [123, 141] width 56 height 10
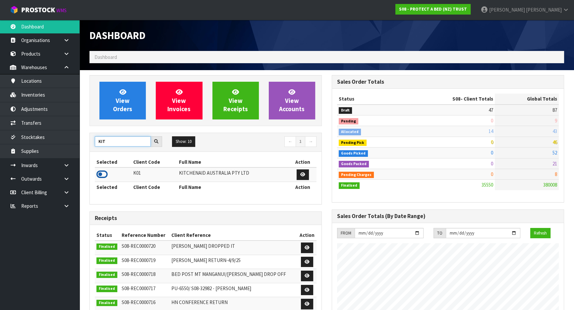
type input "KIT"
click at [104, 172] on icon at bounding box center [101, 175] width 11 height 10
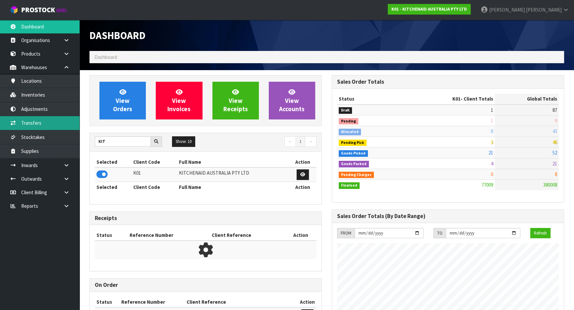
scroll to position [501, 242]
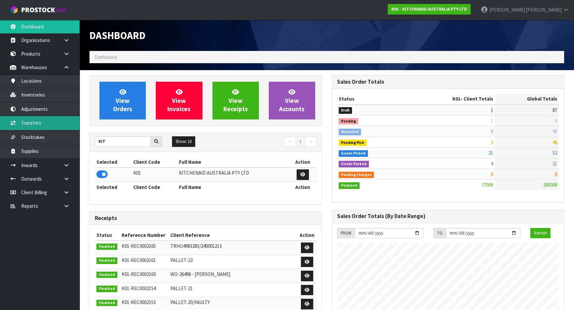
click at [49, 125] on link "Transfers" at bounding box center [39, 123] width 79 height 14
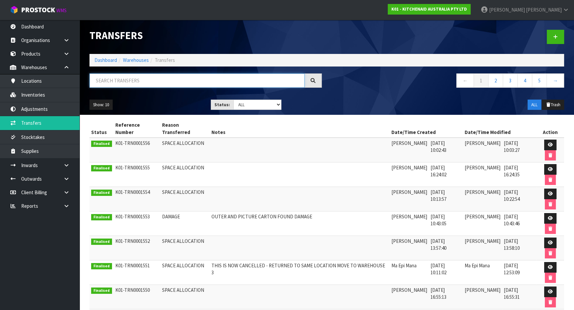
click at [139, 81] on input "text" at bounding box center [196, 81] width 215 height 14
paste input "5kfp0921acu"
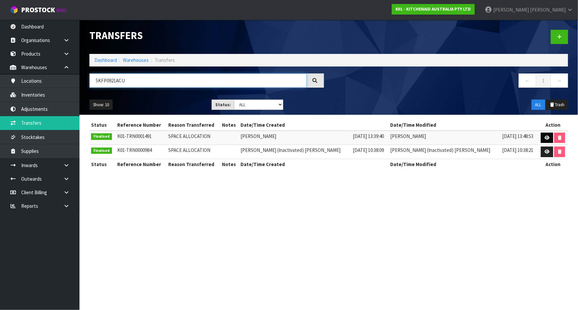
type input "5KFP0921ACU"
click at [545, 137] on icon at bounding box center [547, 138] width 5 height 4
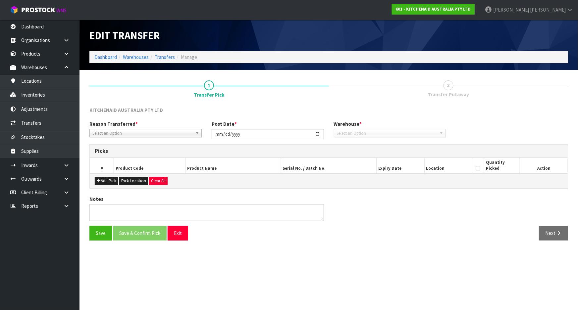
type input "2025-06-10"
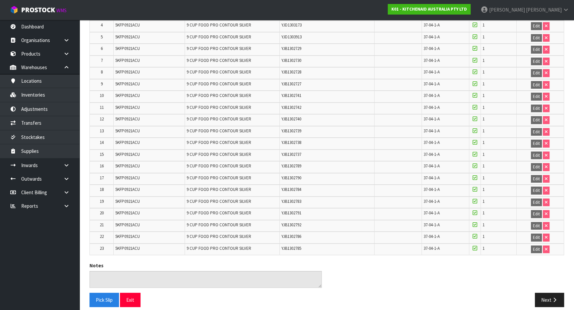
scroll to position [192, 0]
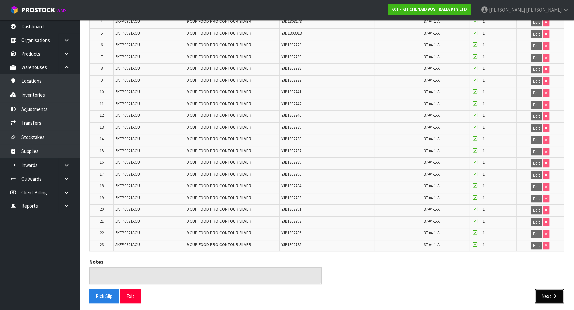
click at [550, 294] on button "Next" at bounding box center [549, 297] width 29 height 14
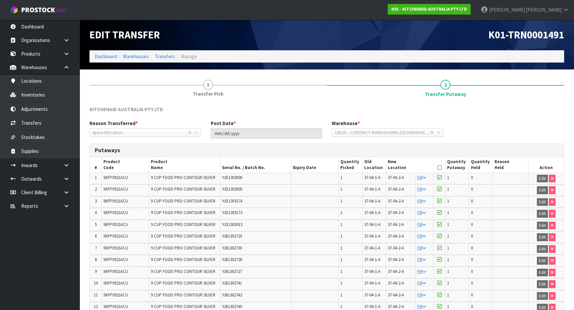
scroll to position [0, 0]
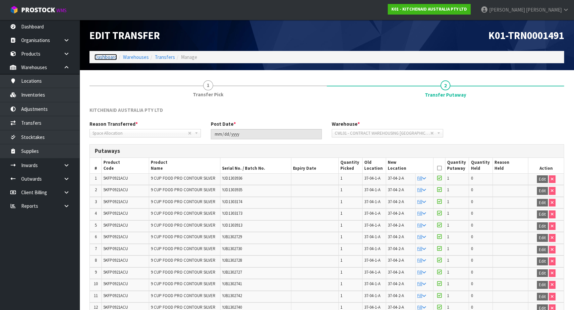
click at [99, 60] on link "Dashboard" at bounding box center [105, 57] width 23 height 6
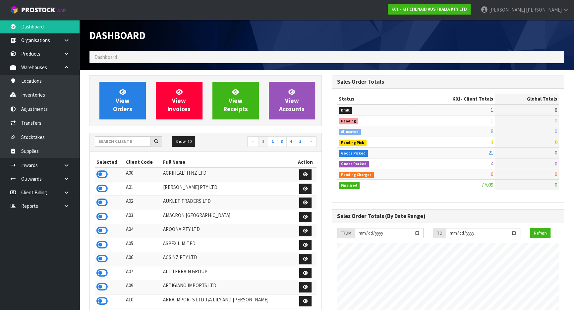
scroll to position [501, 242]
click at [115, 145] on input "text" at bounding box center [123, 141] width 56 height 10
type input "V"
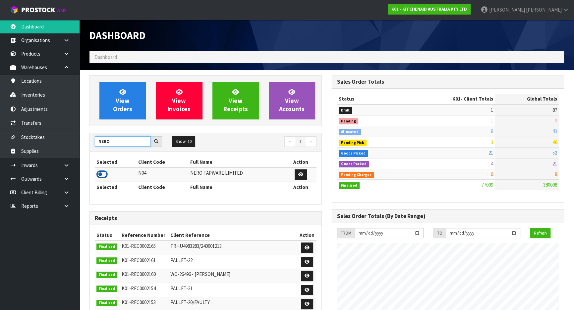
type input "NERO"
click at [104, 174] on icon at bounding box center [101, 175] width 11 height 10
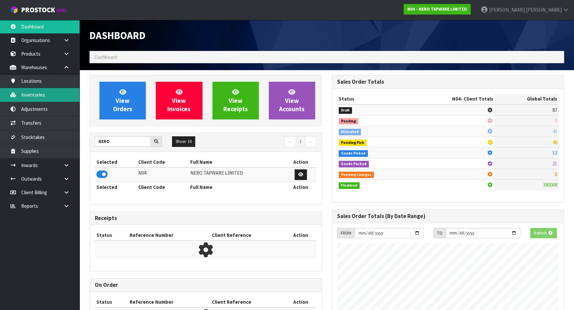
scroll to position [522, 242]
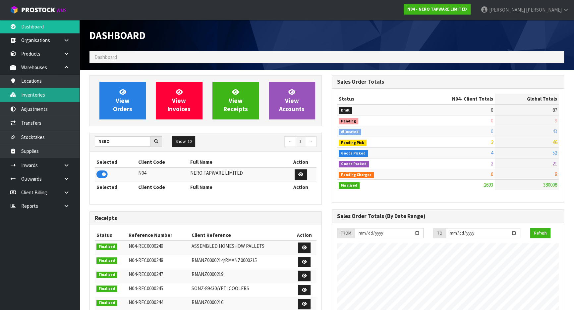
click at [50, 92] on link "Inventories" at bounding box center [39, 95] width 79 height 14
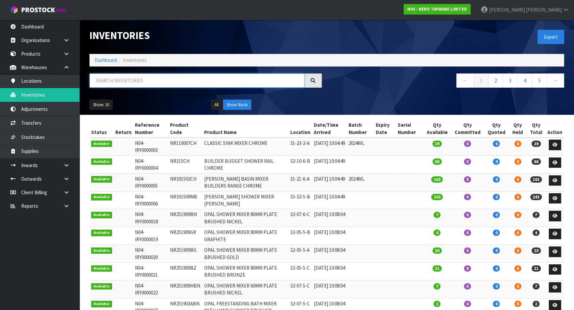
click at [169, 85] on input "text" at bounding box center [196, 81] width 215 height 14
paste input "NR162205ABN"
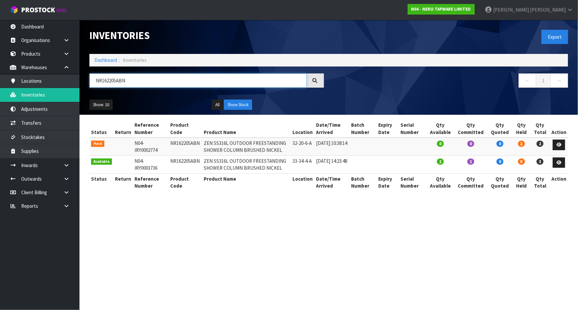
type input "NR162205ABN"
click at [559, 144] on icon at bounding box center [558, 145] width 5 height 4
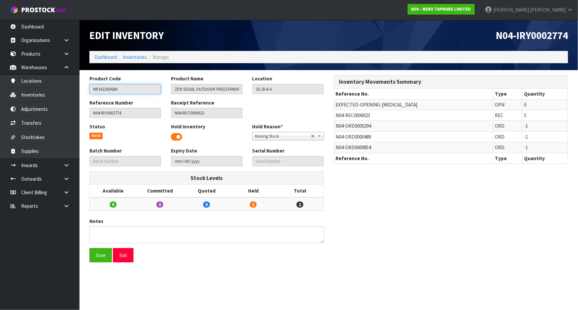
click at [123, 90] on input "NR162205ABN" at bounding box center [125, 89] width 72 height 10
click at [56, 94] on link "Inventories" at bounding box center [39, 95] width 79 height 14
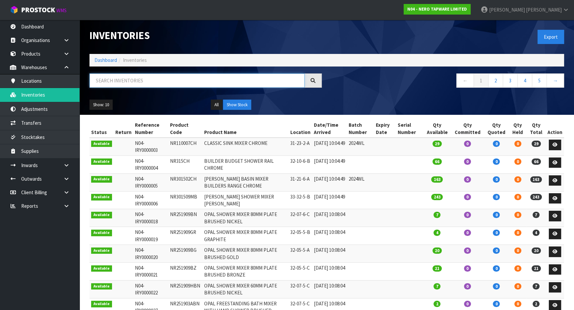
click at [147, 84] on input "text" at bounding box center [196, 81] width 215 height 14
paste input "NR162205ABN"
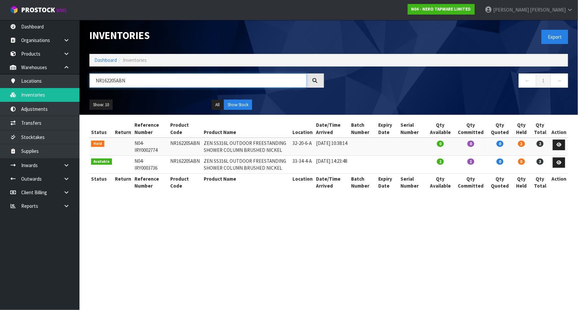
type input "NR162205ABN"
click at [110, 62] on link "Dashboard" at bounding box center [105, 60] width 23 height 6
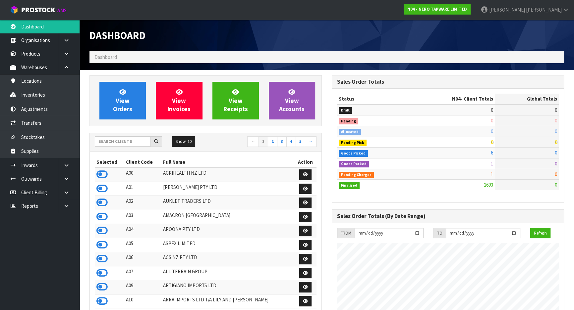
scroll to position [522, 242]
click at [119, 144] on input "text" at bounding box center [123, 141] width 56 height 10
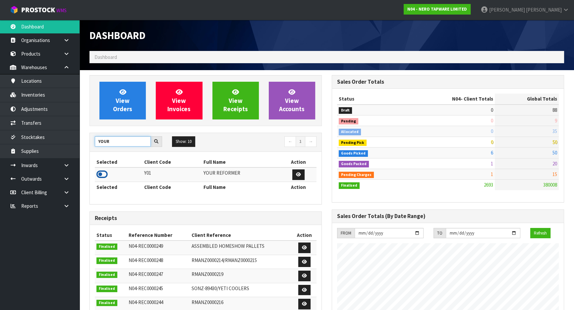
type input "YOUR"
click at [103, 174] on icon at bounding box center [101, 175] width 11 height 10
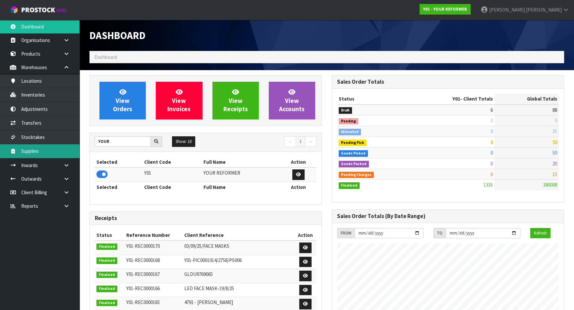
scroll to position [501, 242]
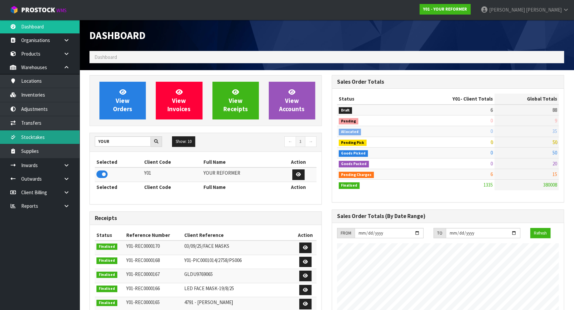
click at [51, 137] on link "Stocktakes" at bounding box center [39, 138] width 79 height 14
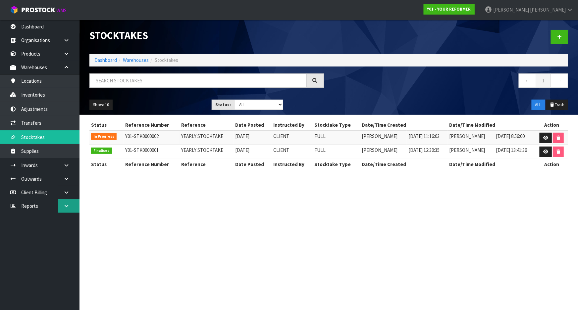
drag, startPoint x: 67, startPoint y: 203, endPoint x: 63, endPoint y: 212, distance: 9.4
click at [66, 204] on icon at bounding box center [66, 206] width 6 height 5
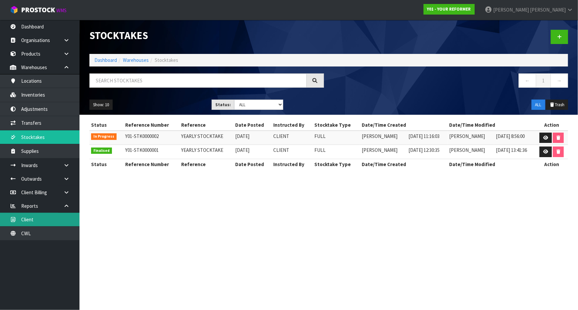
click at [62, 215] on link "Client" at bounding box center [39, 220] width 79 height 14
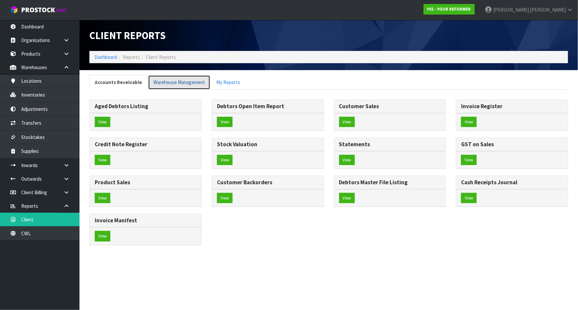
click at [177, 80] on link "Warehouse Management" at bounding box center [179, 82] width 62 height 14
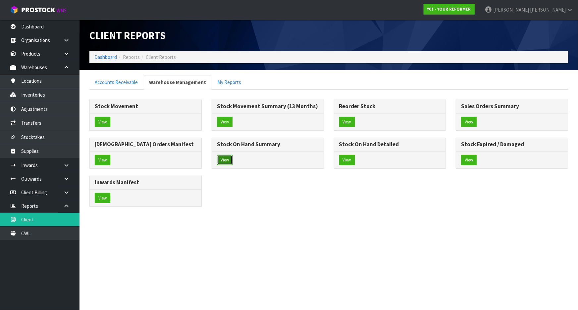
click at [224, 159] on button "View" at bounding box center [225, 160] width 16 height 11
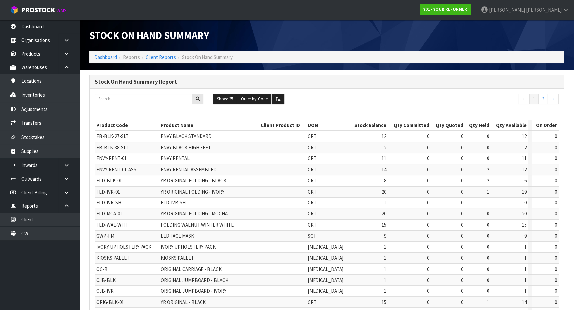
scroll to position [147, 0]
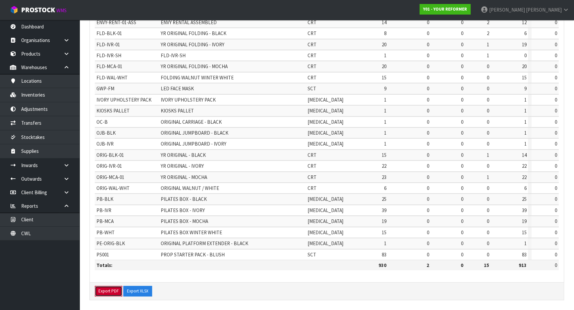
click at [102, 292] on button "Export PDF" at bounding box center [108, 291] width 27 height 11
click at [143, 290] on button "Export XLSX" at bounding box center [137, 291] width 29 height 11
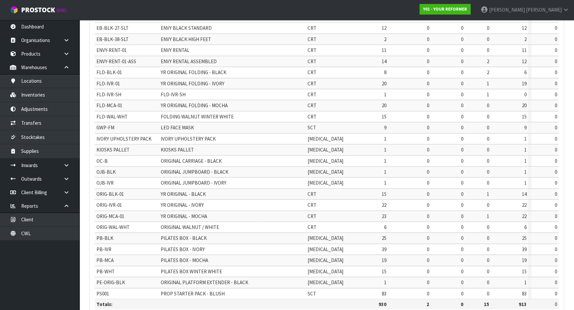
scroll to position [0, 0]
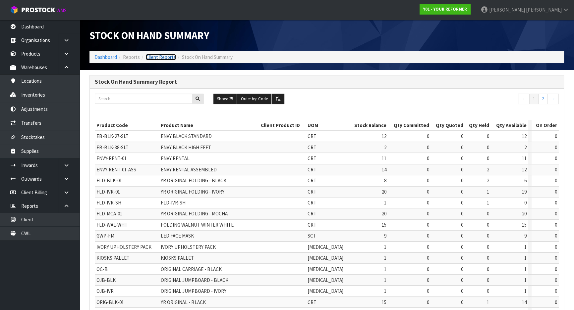
click at [162, 56] on link "Client Reports" at bounding box center [161, 57] width 30 height 6
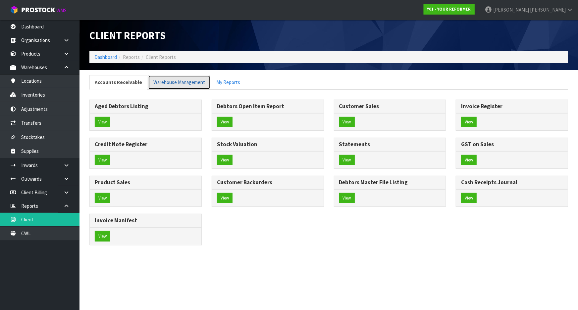
click at [181, 78] on link "Warehouse Management" at bounding box center [179, 82] width 62 height 14
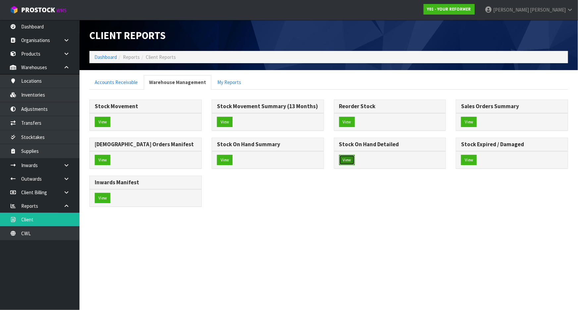
click at [351, 161] on button "View" at bounding box center [347, 160] width 16 height 11
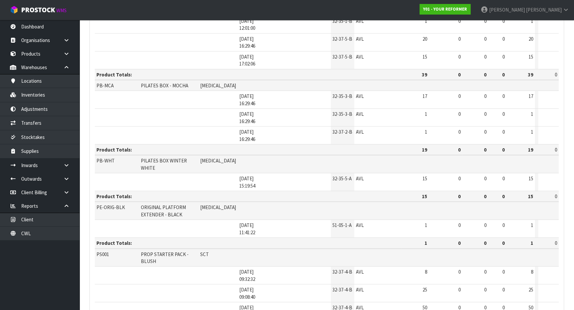
scroll to position [1748, 0]
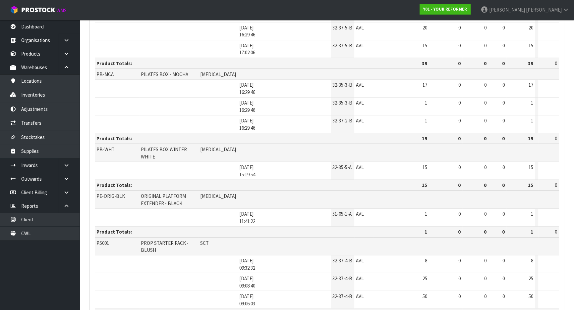
click at [56, 96] on link "Inventories" at bounding box center [39, 95] width 79 height 14
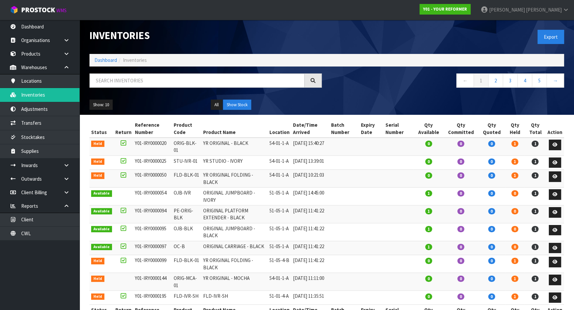
click at [328, 19] on nav "Toggle navigation ProStock WMS Y01 - YOUR REFORMER James Luff Logout" at bounding box center [287, 10] width 574 height 20
click at [52, 95] on link "Inventories" at bounding box center [39, 95] width 79 height 14
click at [542, 38] on button "Export" at bounding box center [550, 37] width 26 height 14
click at [111, 59] on link "Dashboard" at bounding box center [105, 60] width 23 height 6
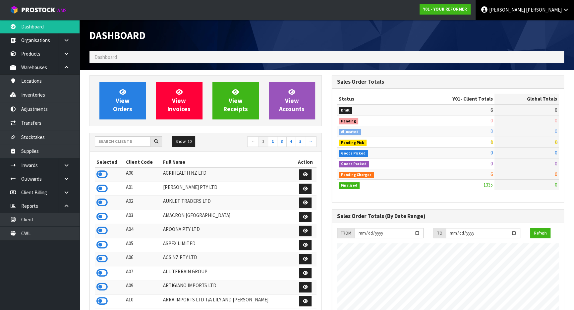
scroll to position [501, 242]
click at [566, 12] on link "James Luff" at bounding box center [524, 10] width 98 height 20
click at [555, 25] on link "Logout" at bounding box center [547, 26] width 52 height 9
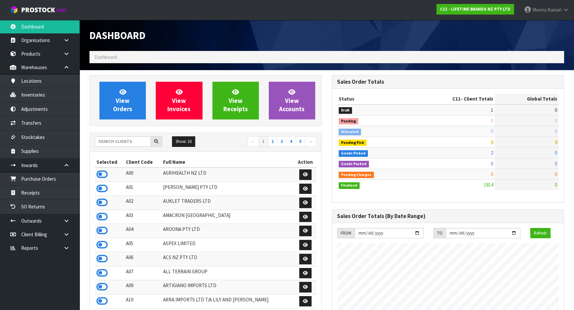
scroll to position [501, 242]
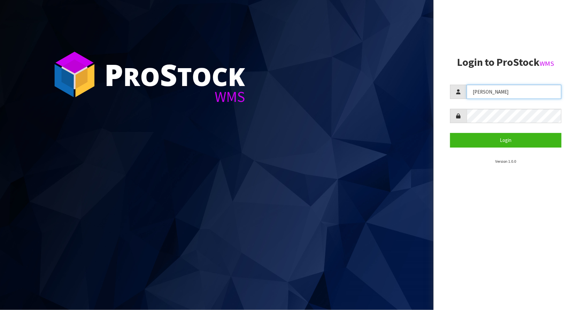
drag, startPoint x: 448, startPoint y: 99, endPoint x: 411, endPoint y: 108, distance: 37.8
click at [411, 108] on div "P ro S tock WMS Login to ProStock WMS James Login Version 1.0.0" at bounding box center [289, 155] width 578 height 310
type input "MEENA"
click at [486, 102] on form "MEENA Login" at bounding box center [505, 116] width 111 height 63
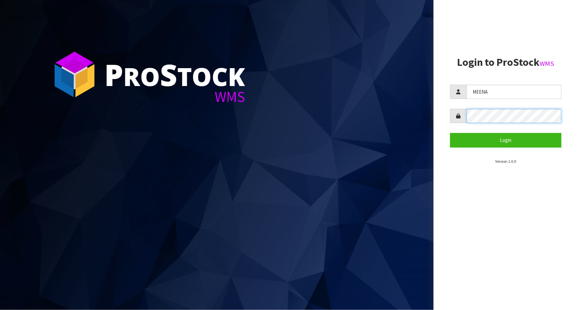
click at [418, 130] on div "P ro S tock WMS Login to ProStock WMS MEENA Login Version 1.0.0" at bounding box center [289, 155] width 578 height 310
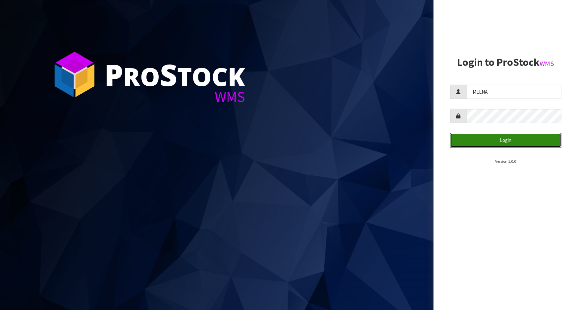
click at [524, 134] on button "Login" at bounding box center [505, 140] width 111 height 14
